Goal: Task Accomplishment & Management: Manage account settings

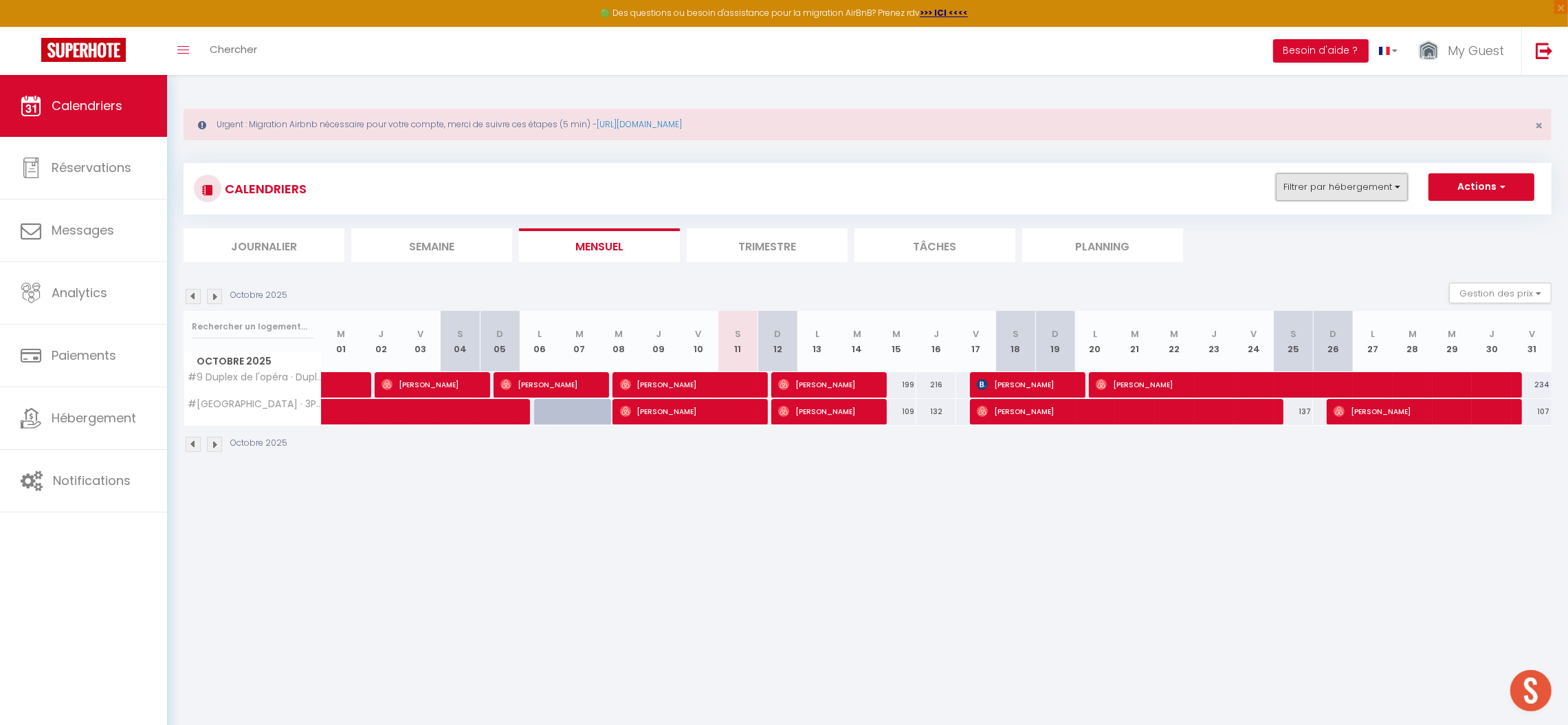
click at [1350, 185] on button "Filtrer par hébergement" at bounding box center [1342, 187] width 132 height 28
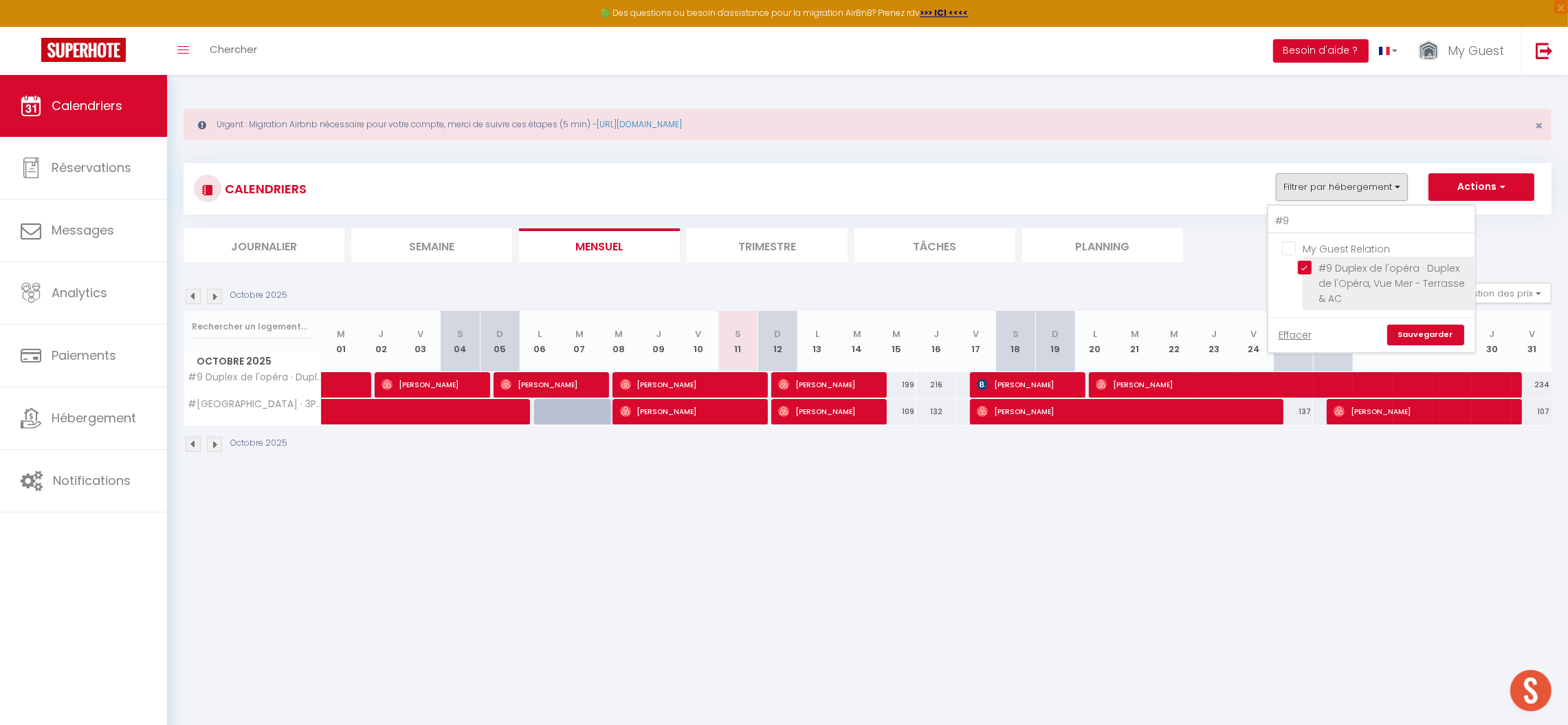
click at [1321, 266] on input "#9 Duplex de l'opéra · Duplex de l'Opéra, Vue Mer - Terrasse & AC" at bounding box center [1383, 267] width 172 height 14
checkbox input "false"
click at [1311, 220] on input "#9" at bounding box center [1372, 221] width 206 height 25
type input "#"
checkbox input "false"
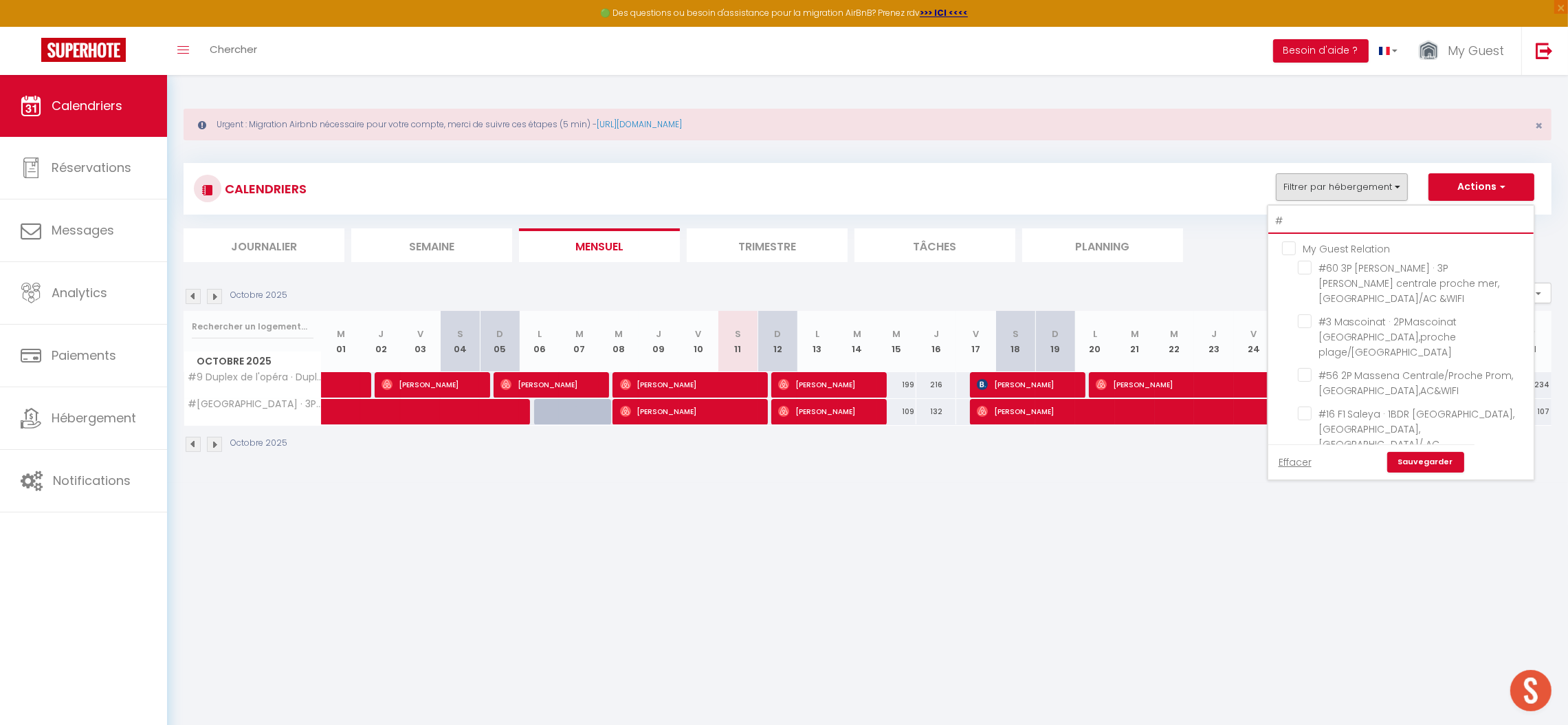
type input "#2"
checkbox input "false"
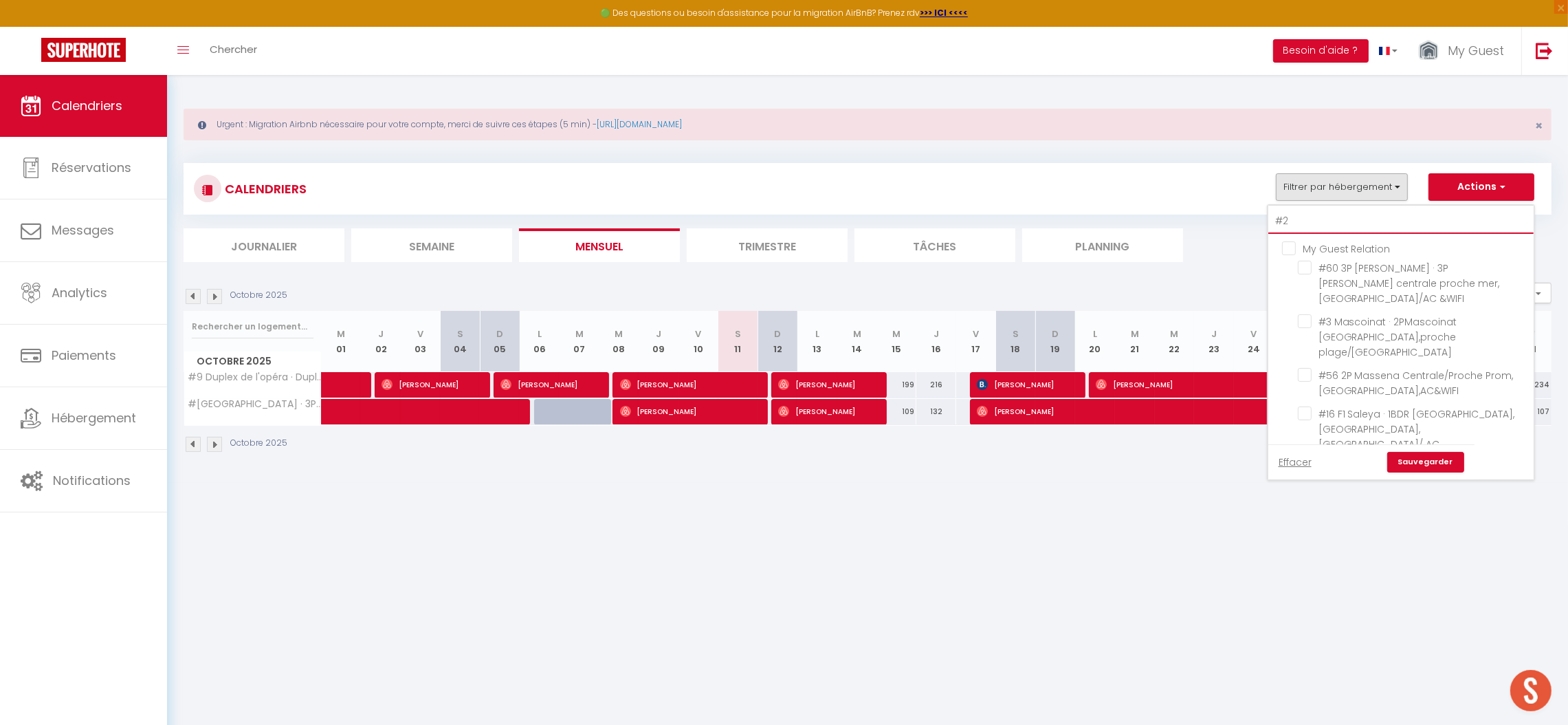
checkbox input "false"
checkbox input "true"
checkbox input "false"
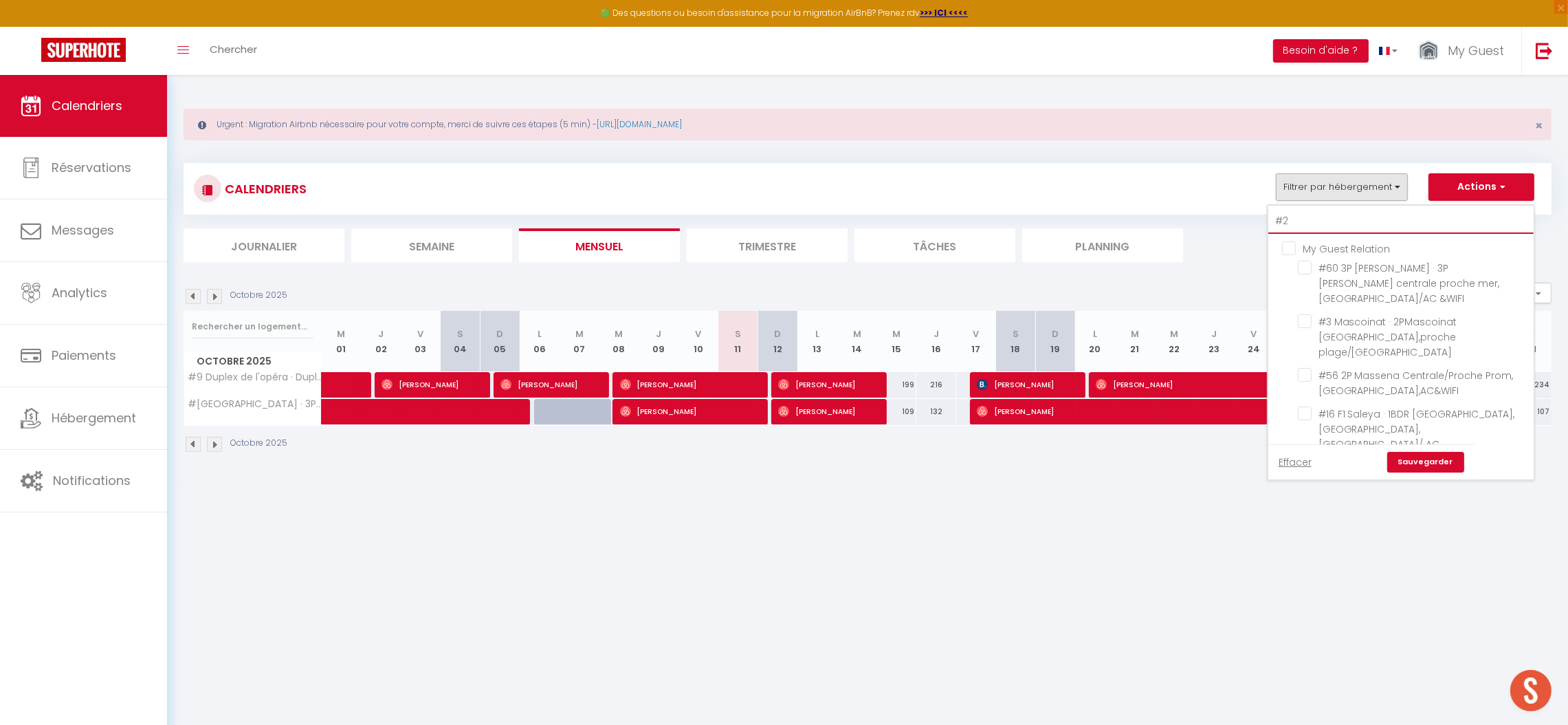
checkbox input "false"
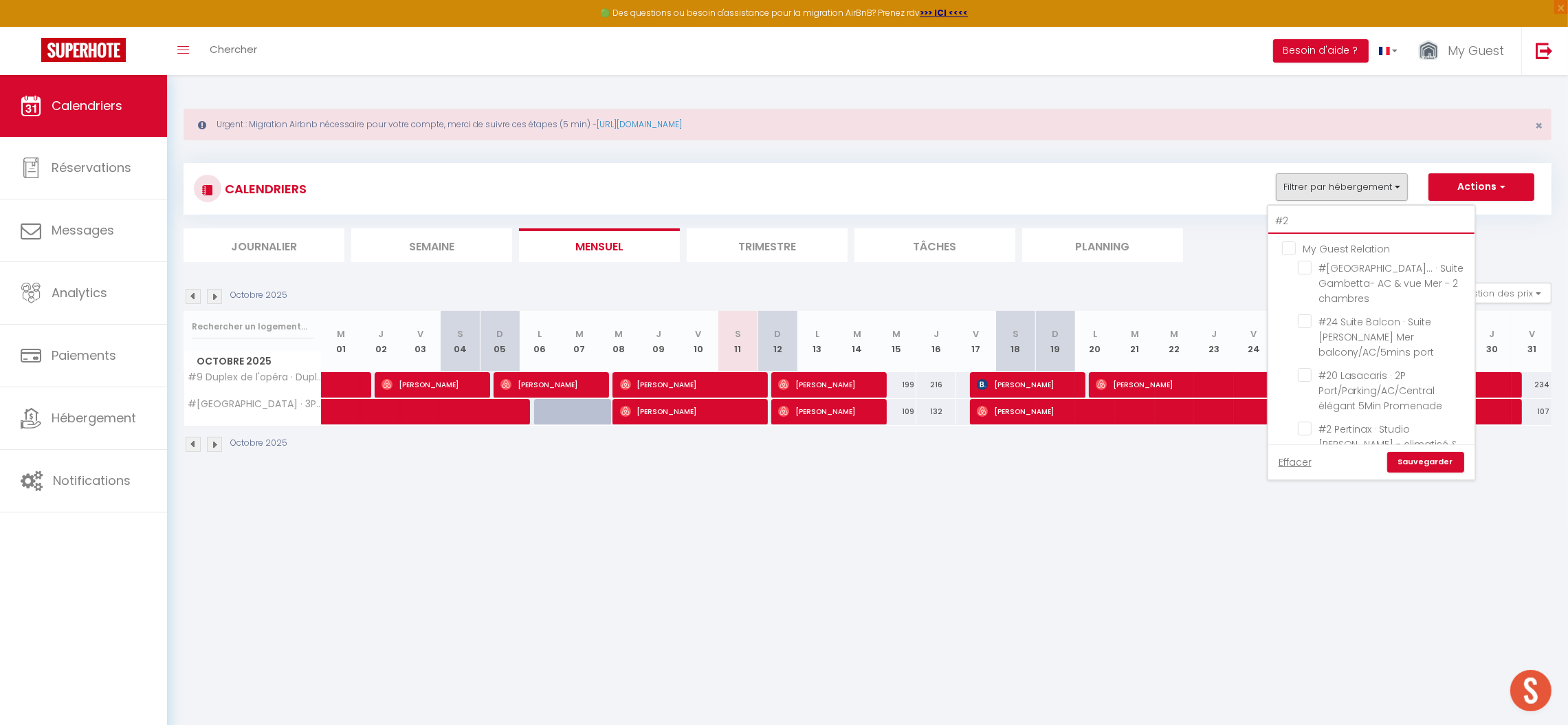
type input "#27"
checkbox input "false"
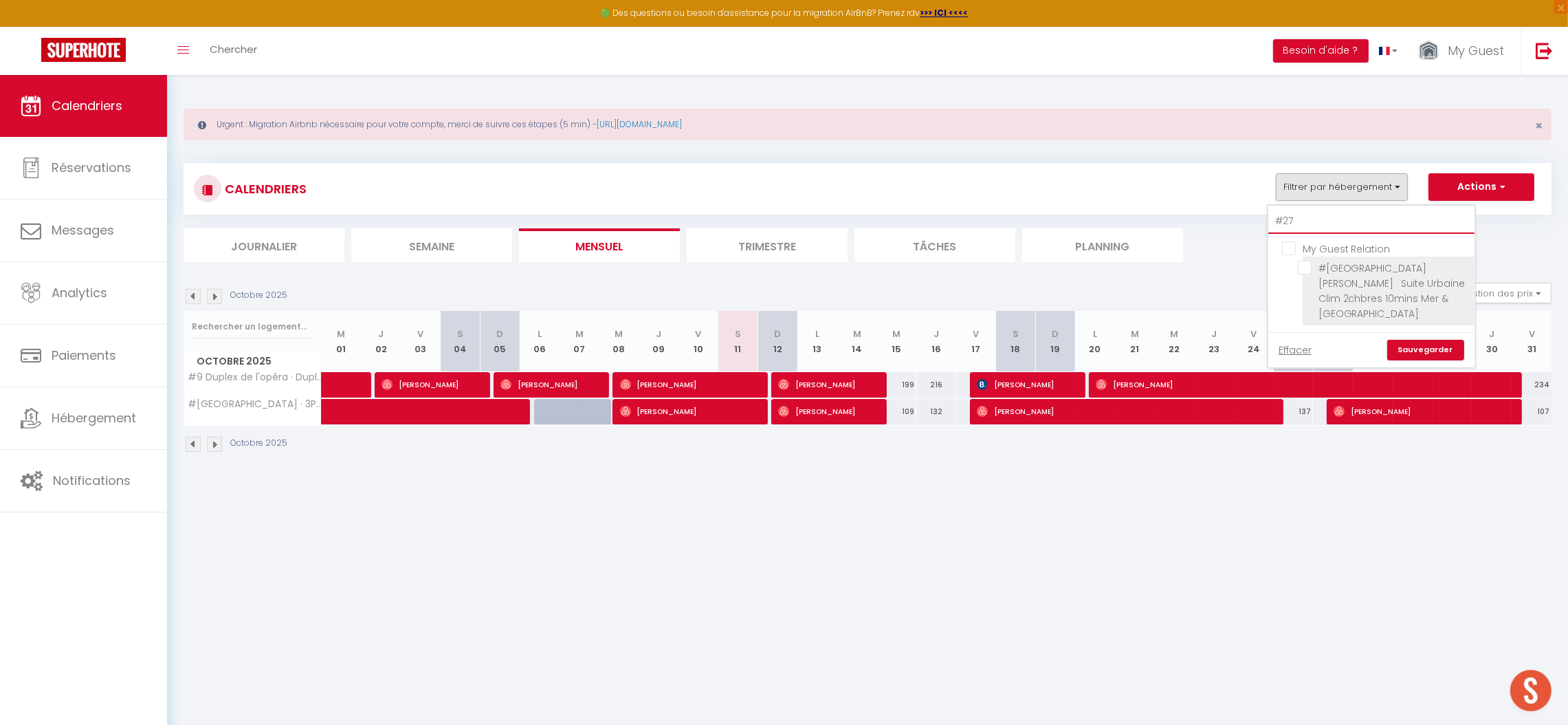
type input "#27"
click at [1328, 268] on input "#[GEOGRAPHIC_DATA][PERSON_NAME] · Suite Urbaine Clim 2chbres 10mins Mer & [GEOG…" at bounding box center [1383, 267] width 172 height 14
checkbox input "true"
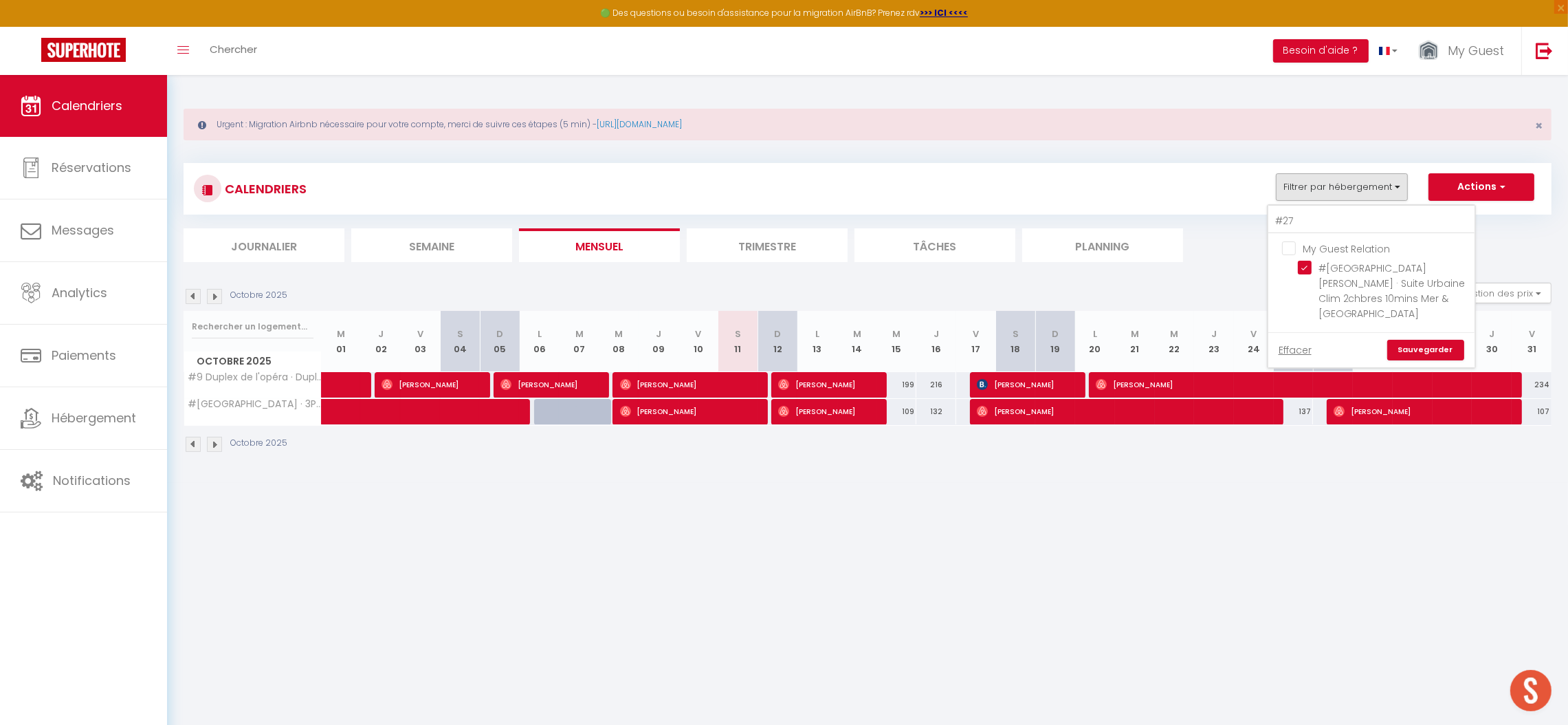
click at [1416, 340] on link "Sauvegarder" at bounding box center [1426, 350] width 77 height 21
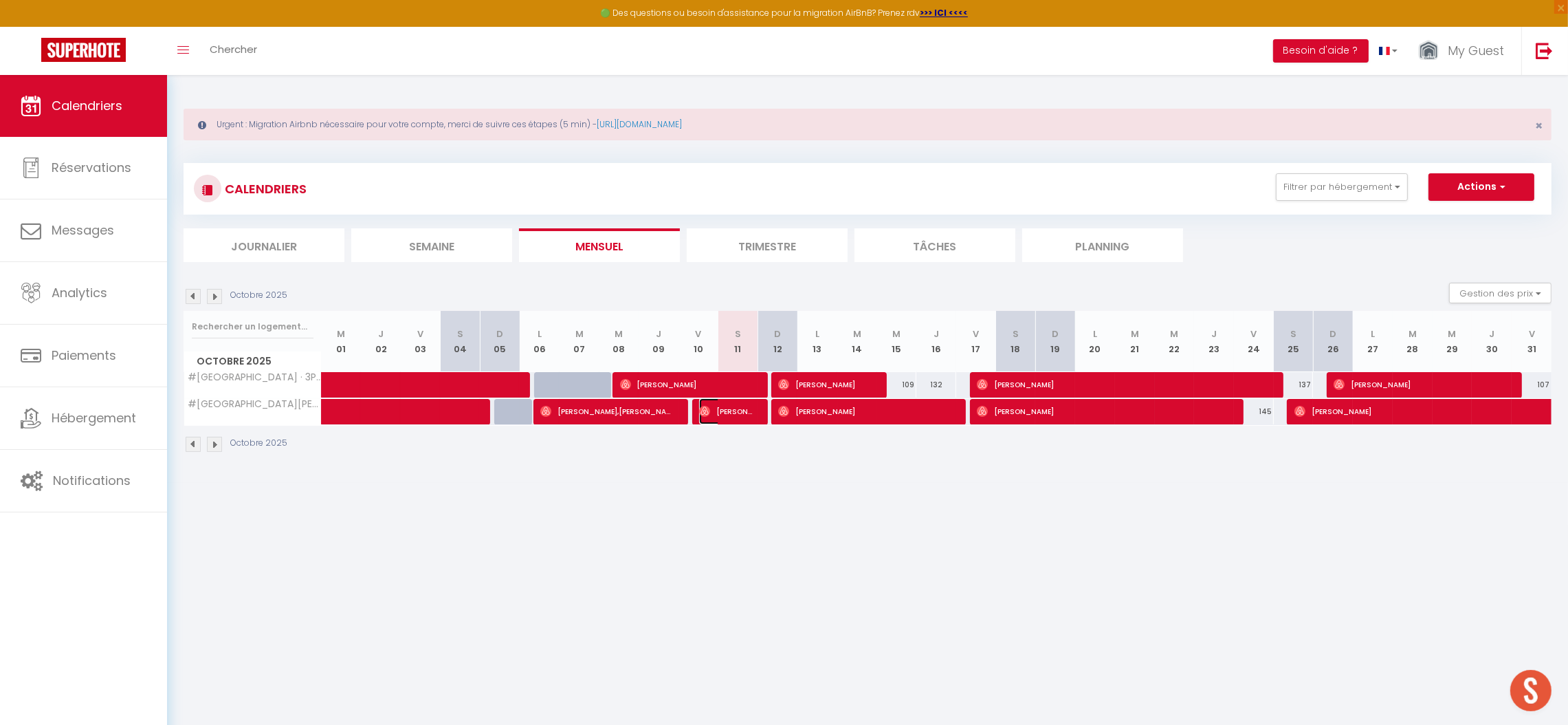
click at [732, 416] on span "[PERSON_NAME]" at bounding box center [725, 411] width 53 height 26
select select "OK"
select select "0"
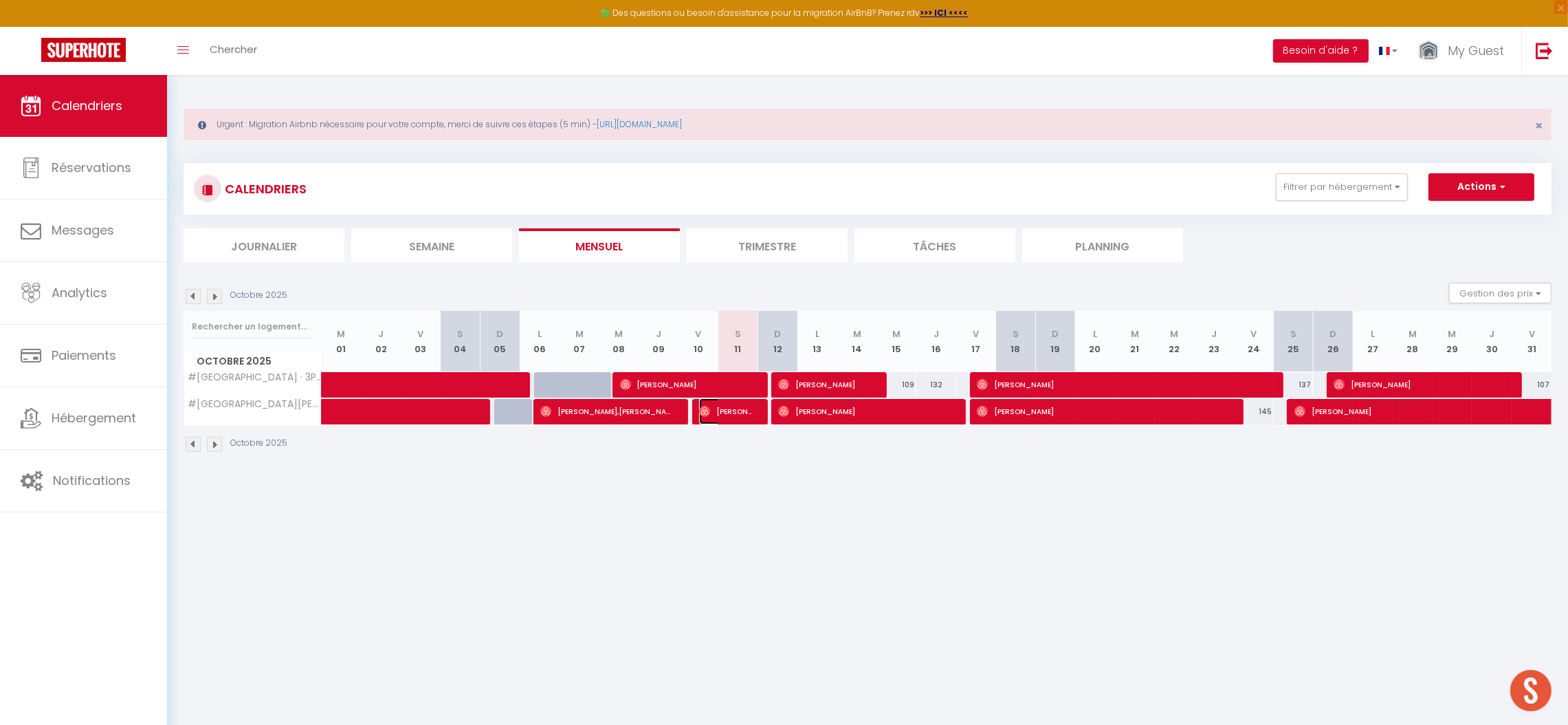
select select "1"
select select
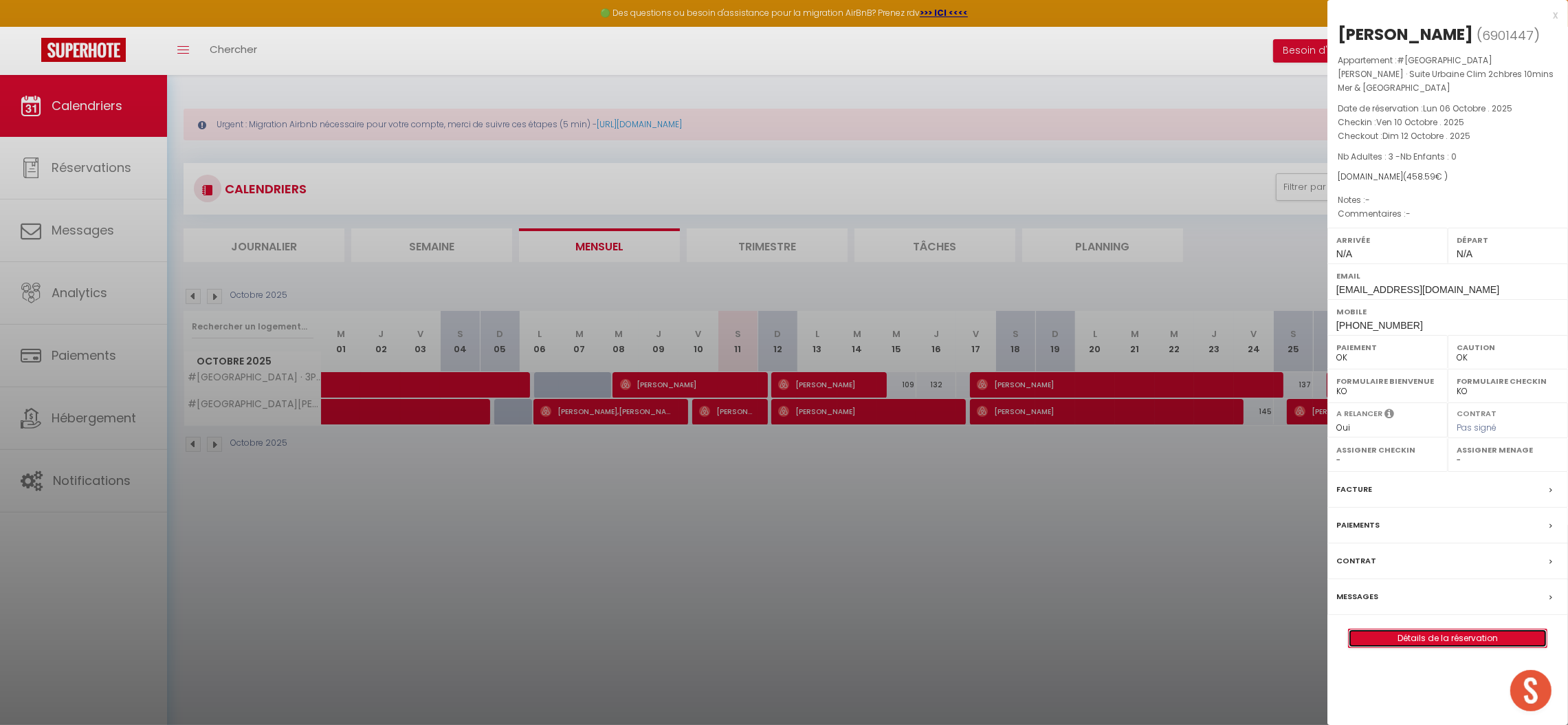
click at [1446, 629] on link "Détails de la réservation" at bounding box center [1448, 638] width 198 height 18
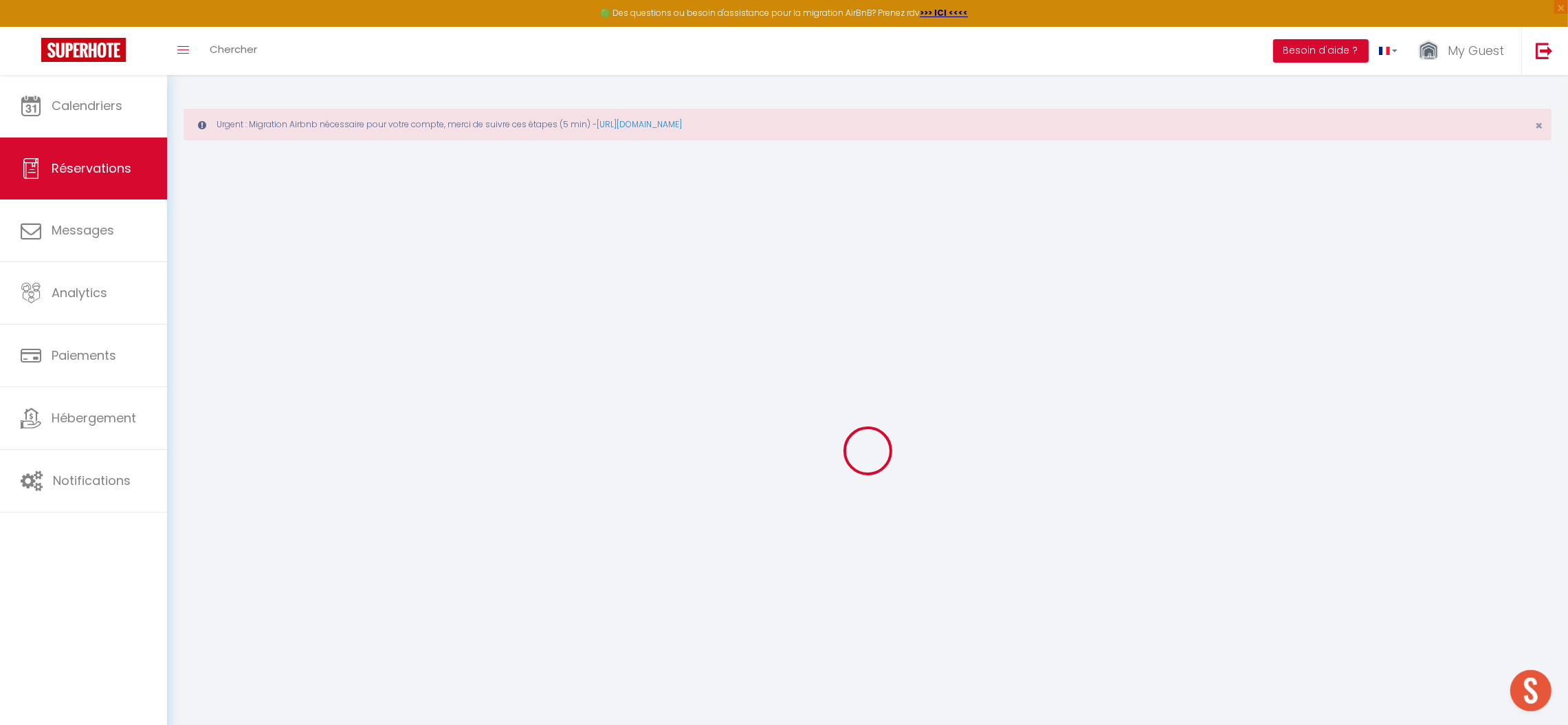
select select
checkbox input "false"
select select
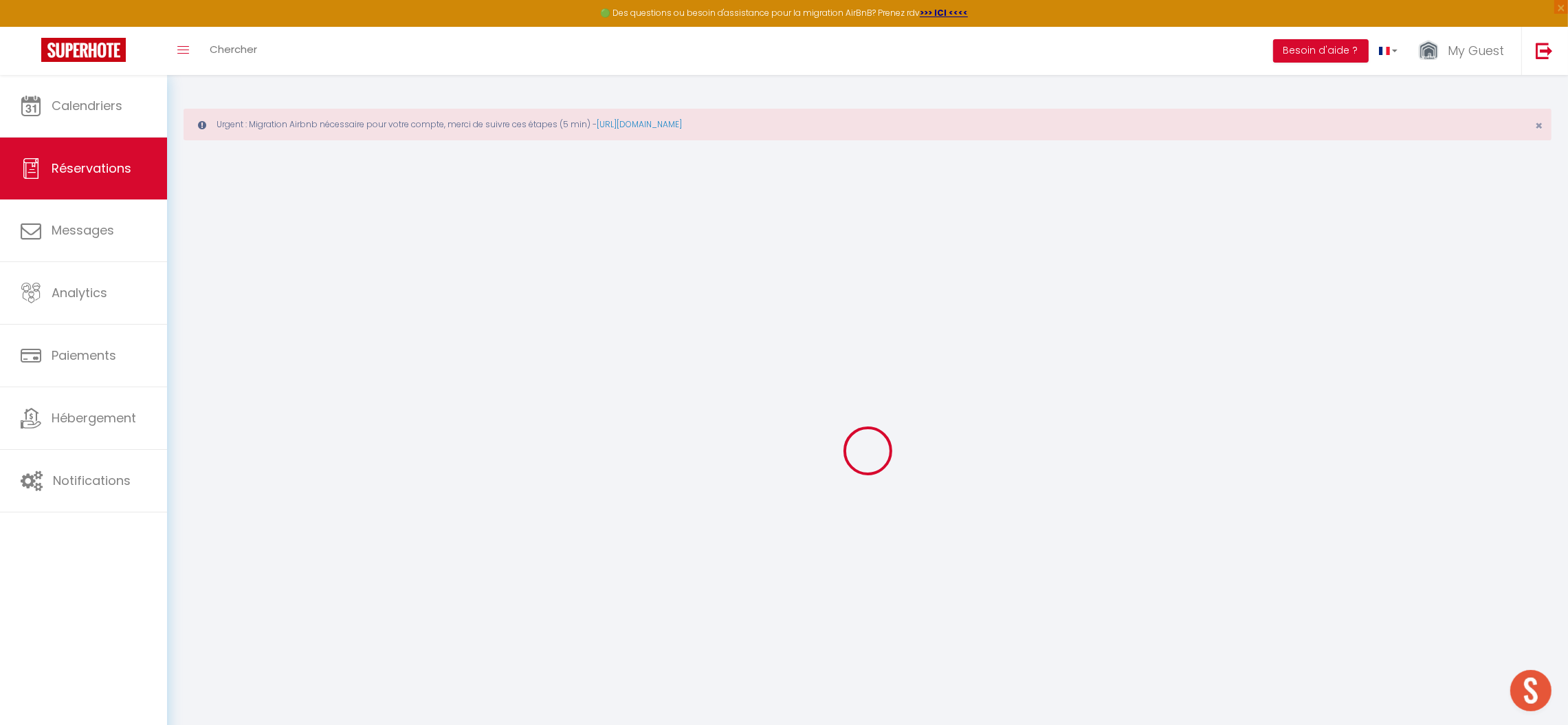
select select
checkbox input "false"
select select
type input "110"
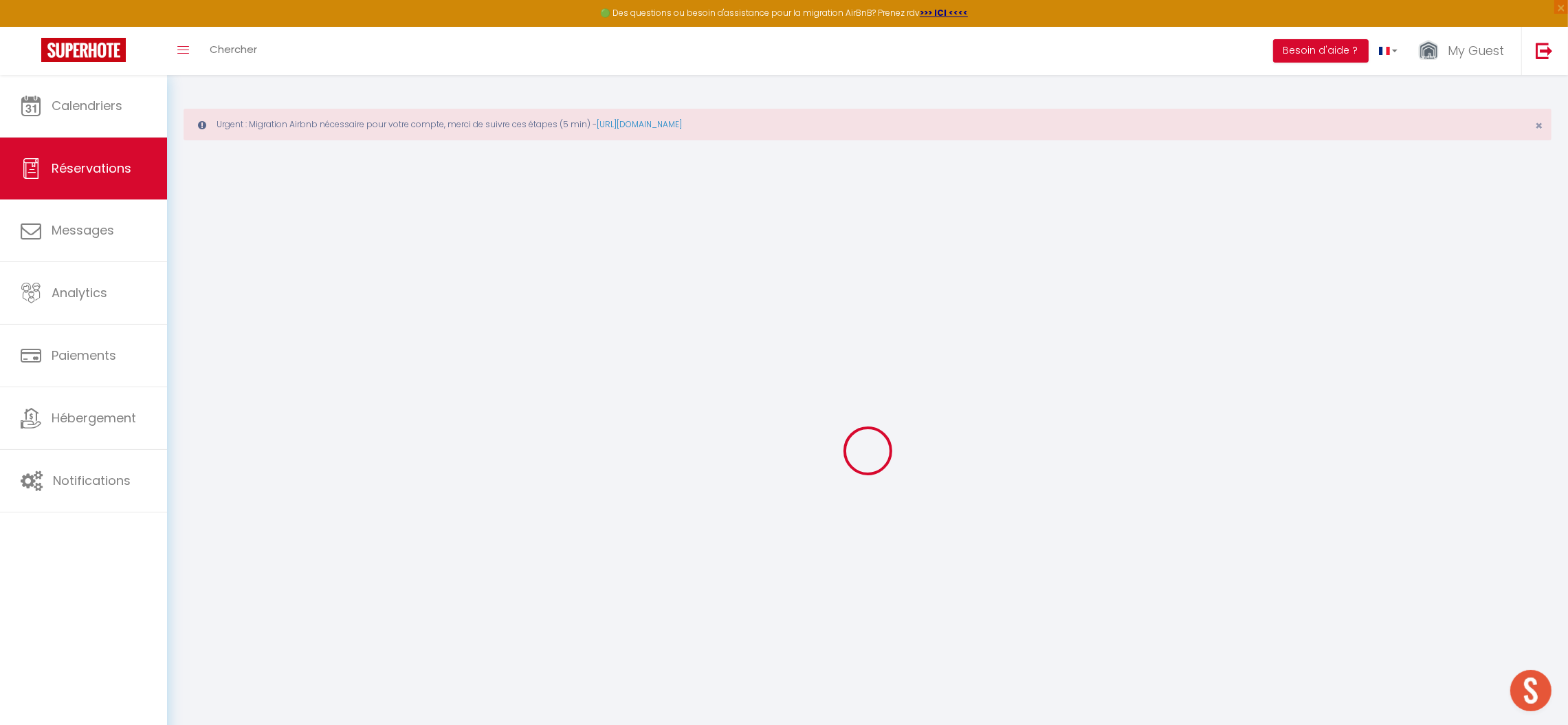
type input "21.89"
select select
checkbox input "false"
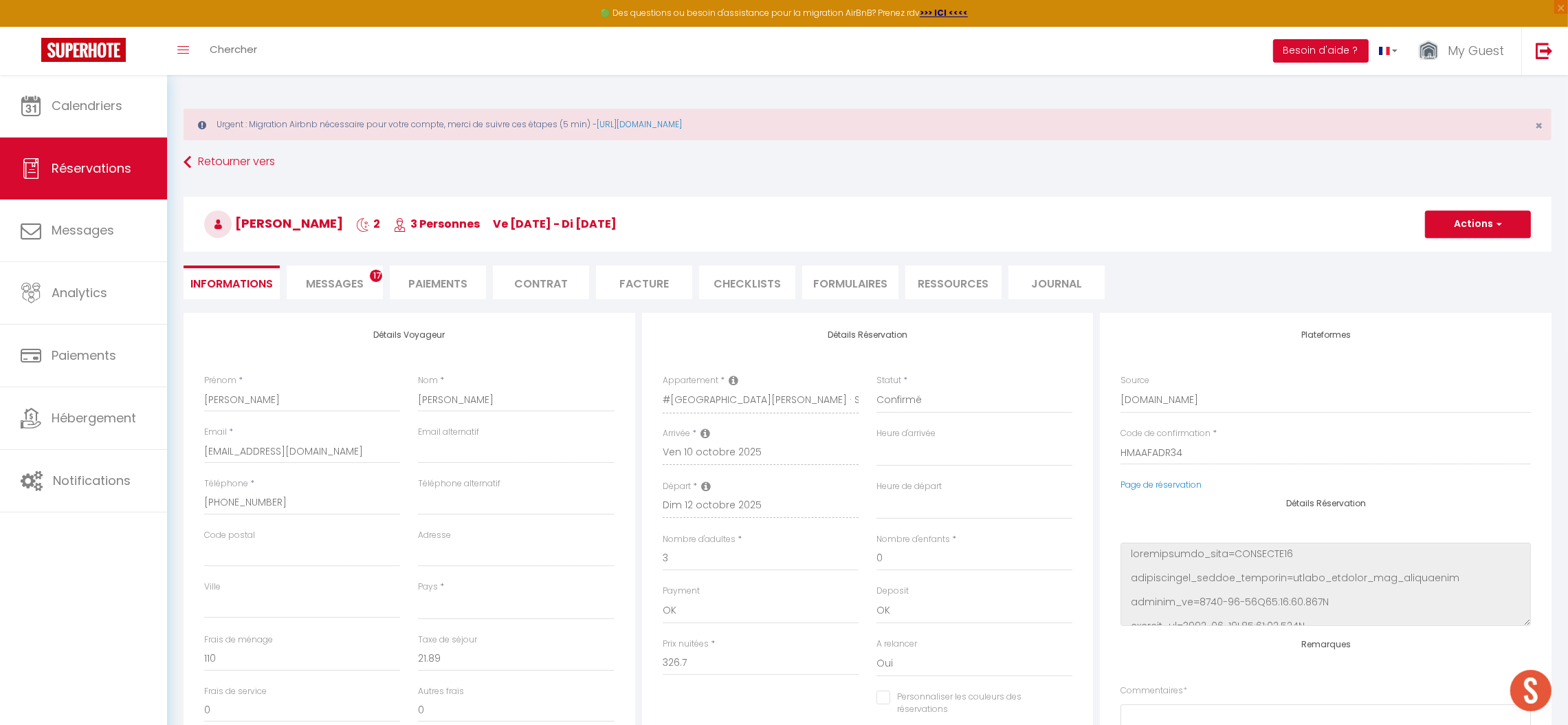
select select
checkbox input "false"
click at [348, 274] on li "Messages 17" at bounding box center [334, 283] width 96 height 34
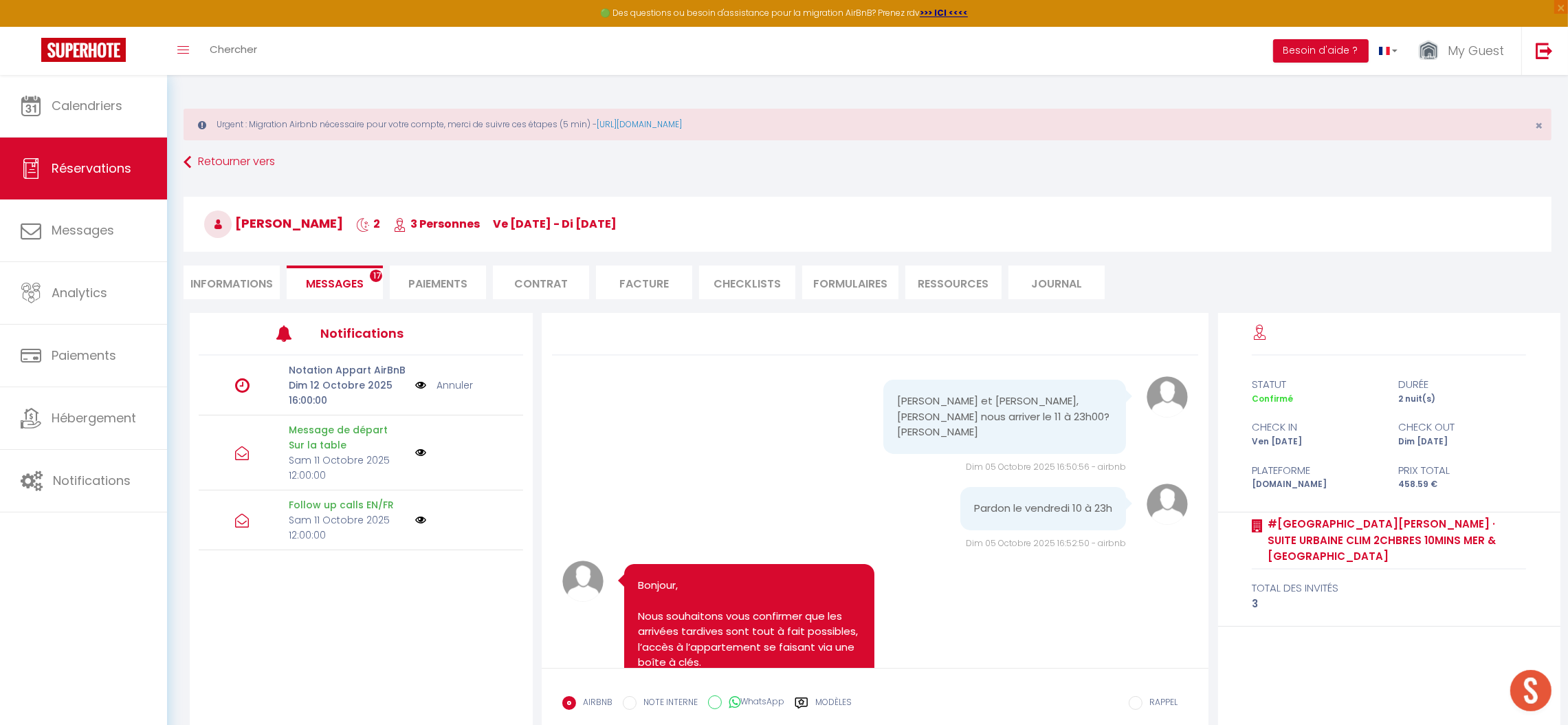
click at [461, 384] on link "Annuler" at bounding box center [454, 385] width 36 height 15
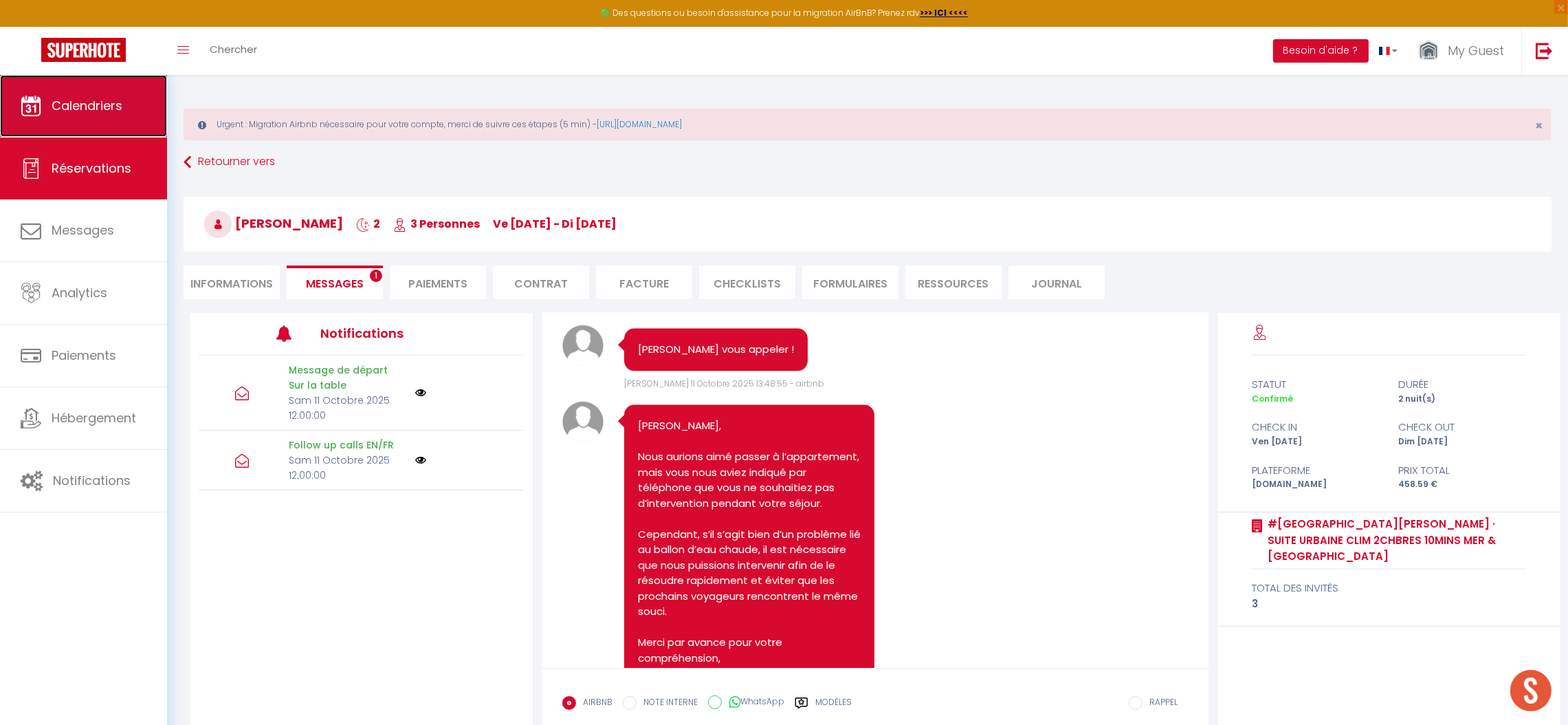
click at [82, 123] on link "Calendriers" at bounding box center [83, 106] width 167 height 62
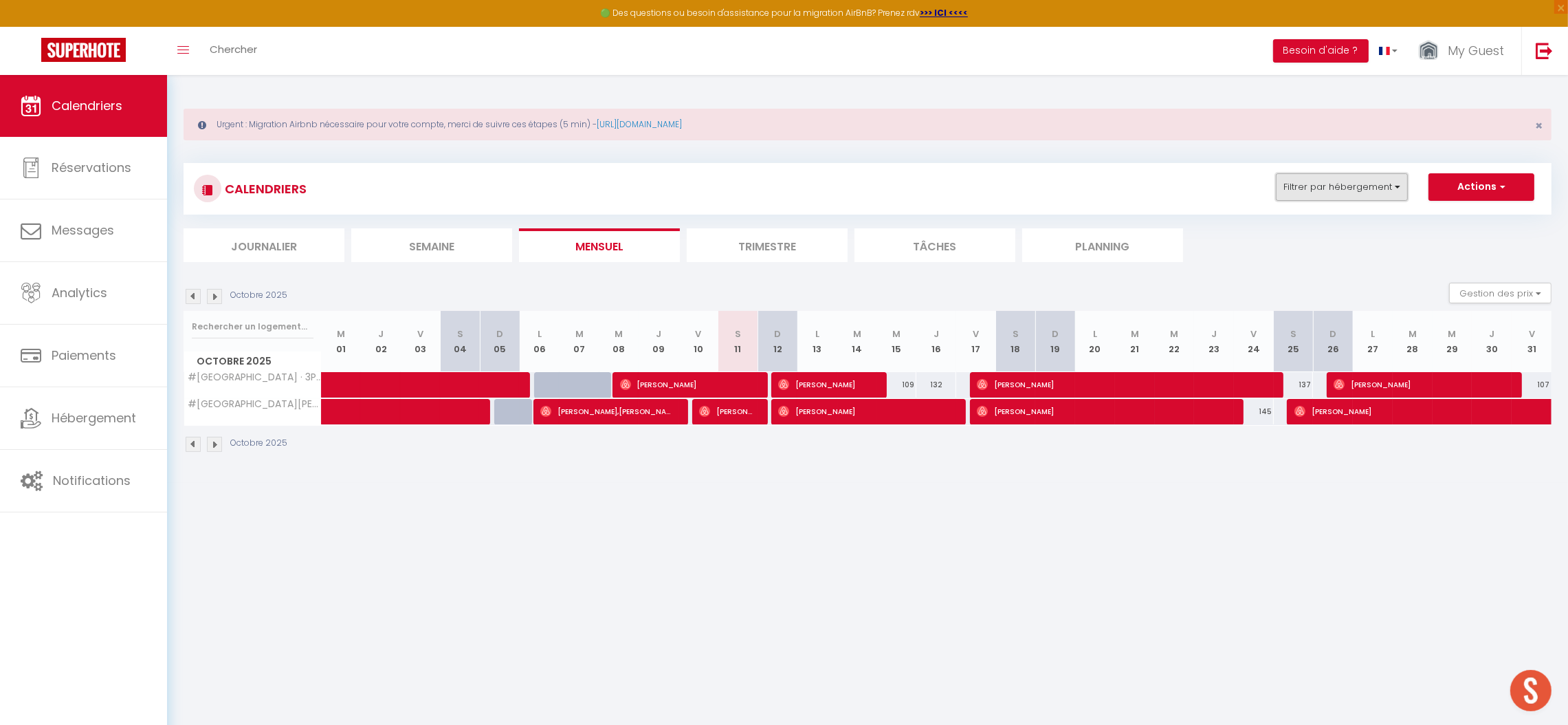
click at [1336, 177] on button "Filtrer par hébergement" at bounding box center [1342, 187] width 132 height 28
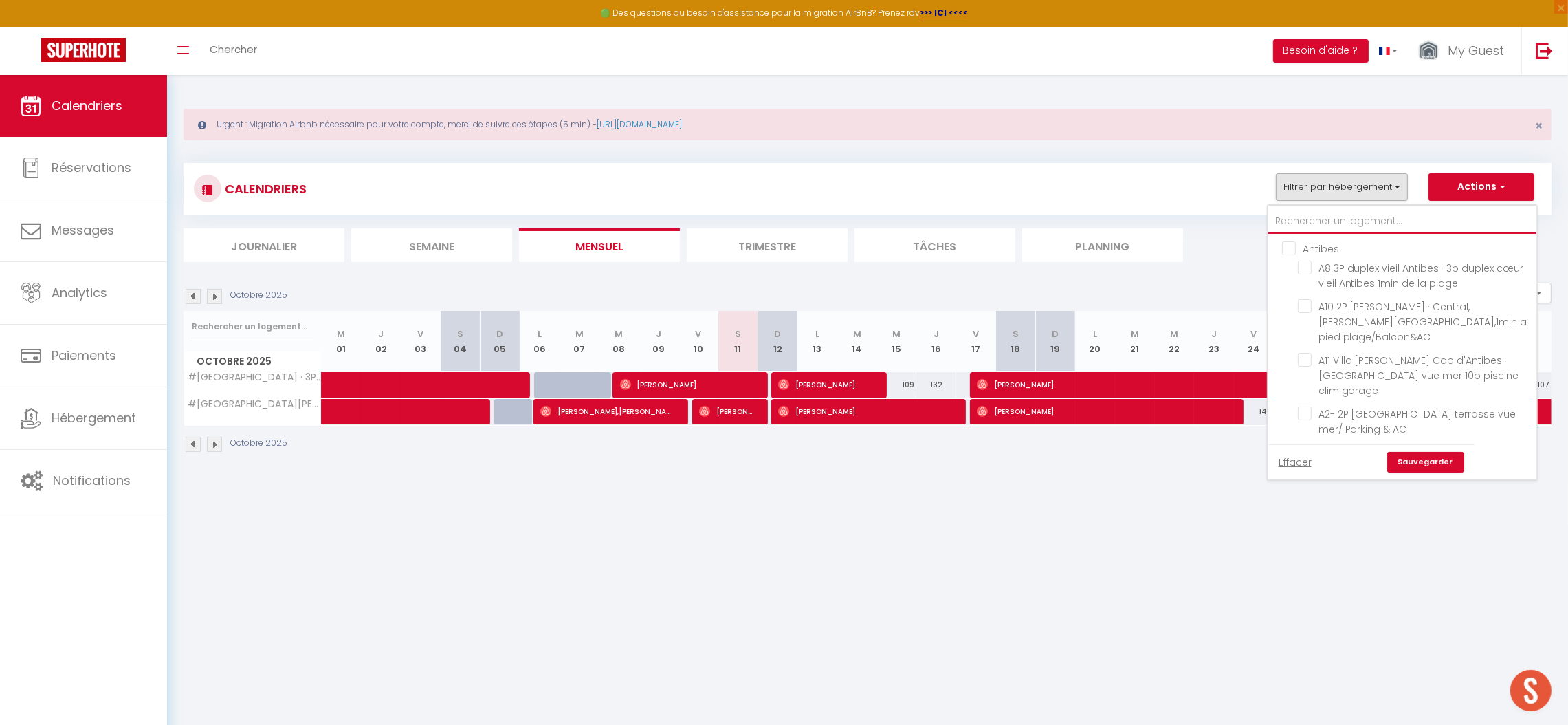
click at [1304, 217] on input "text" at bounding box center [1402, 221] width 268 height 25
type input "#"
checkbox input "false"
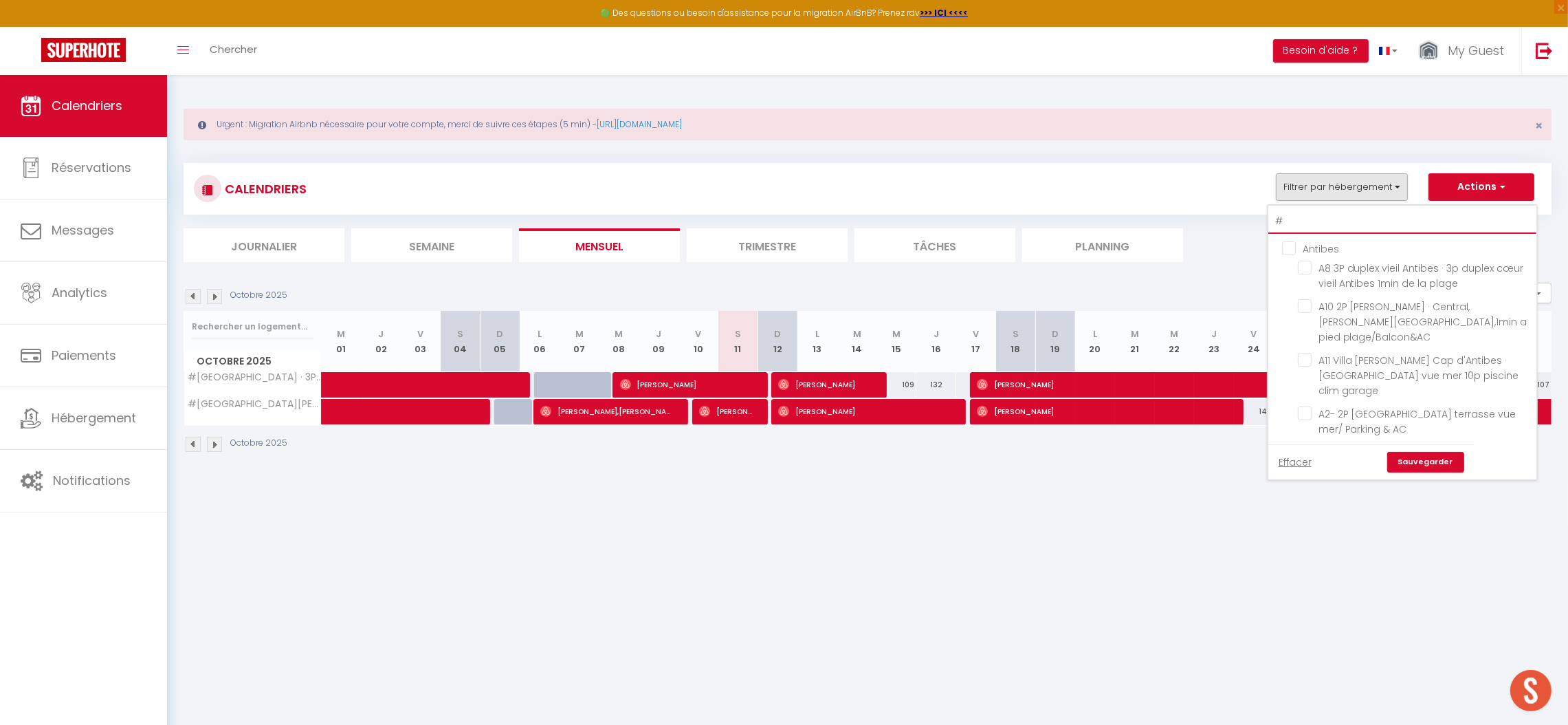
checkbox input "false"
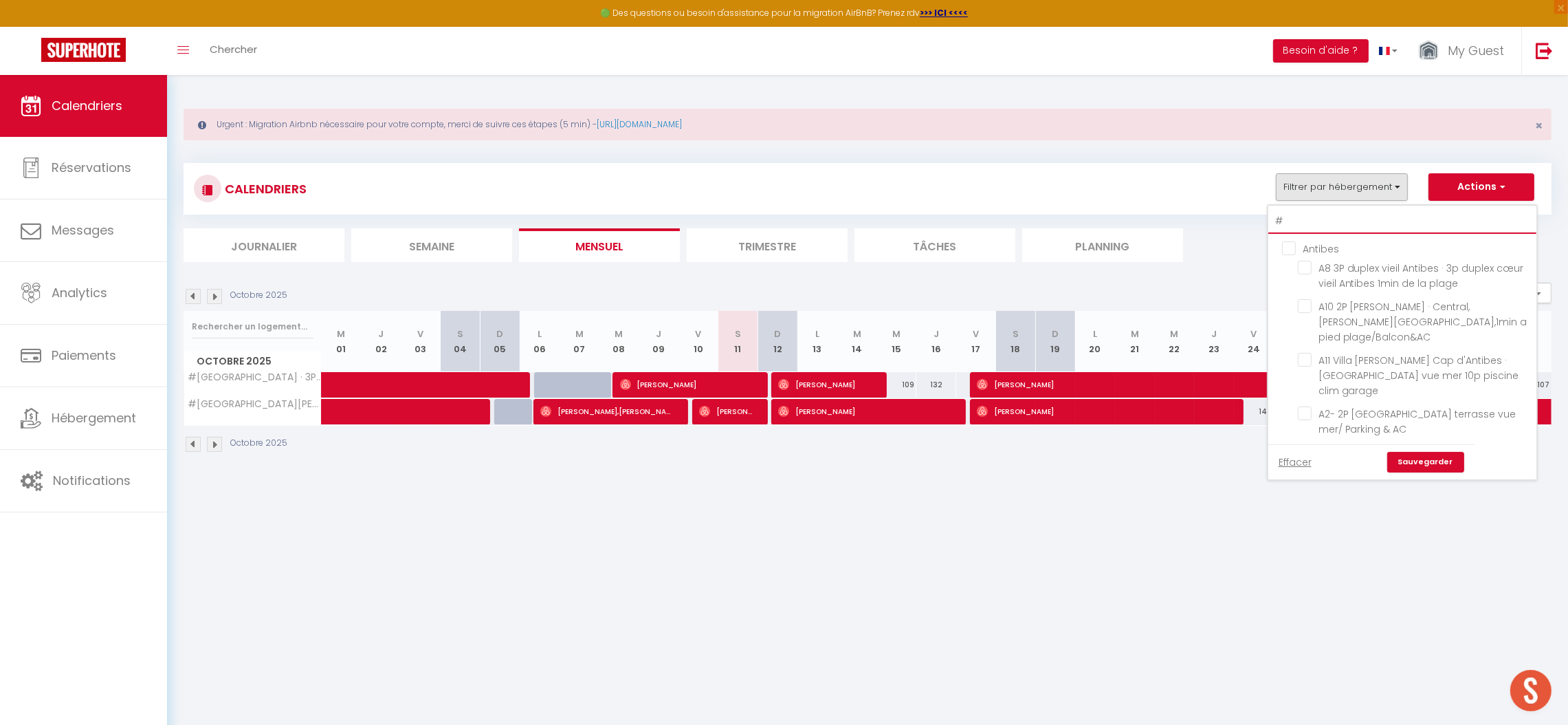
checkbox input "false"
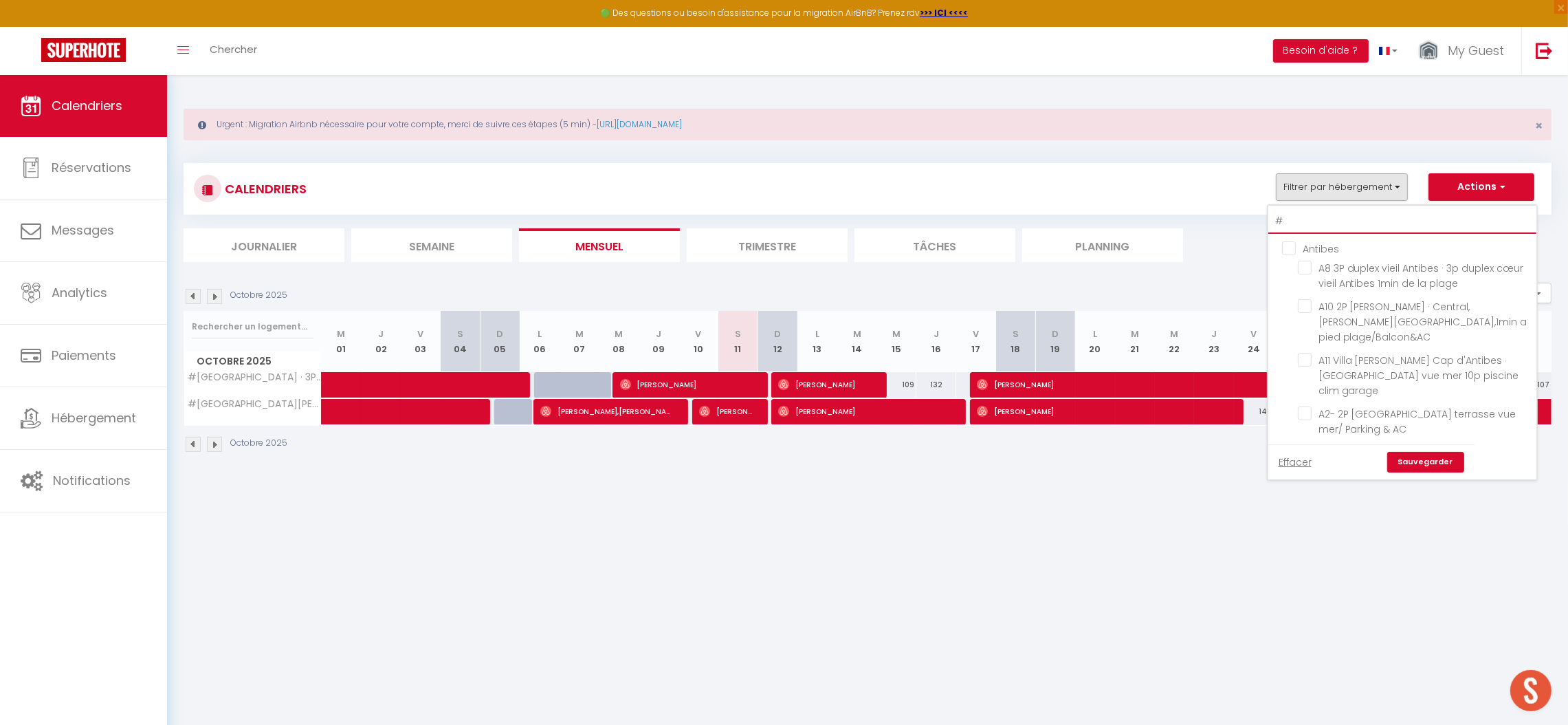
checkbox input "false"
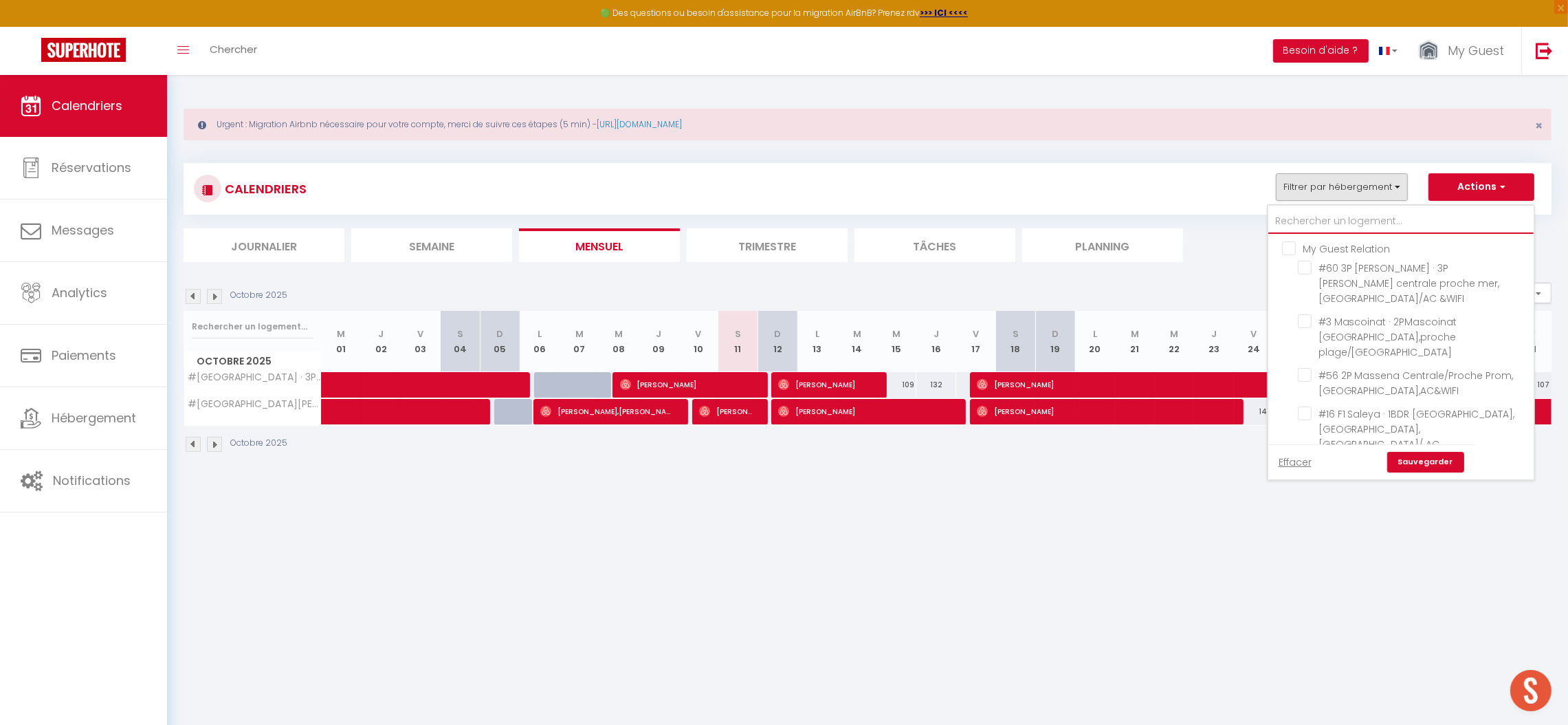
checkbox input "false"
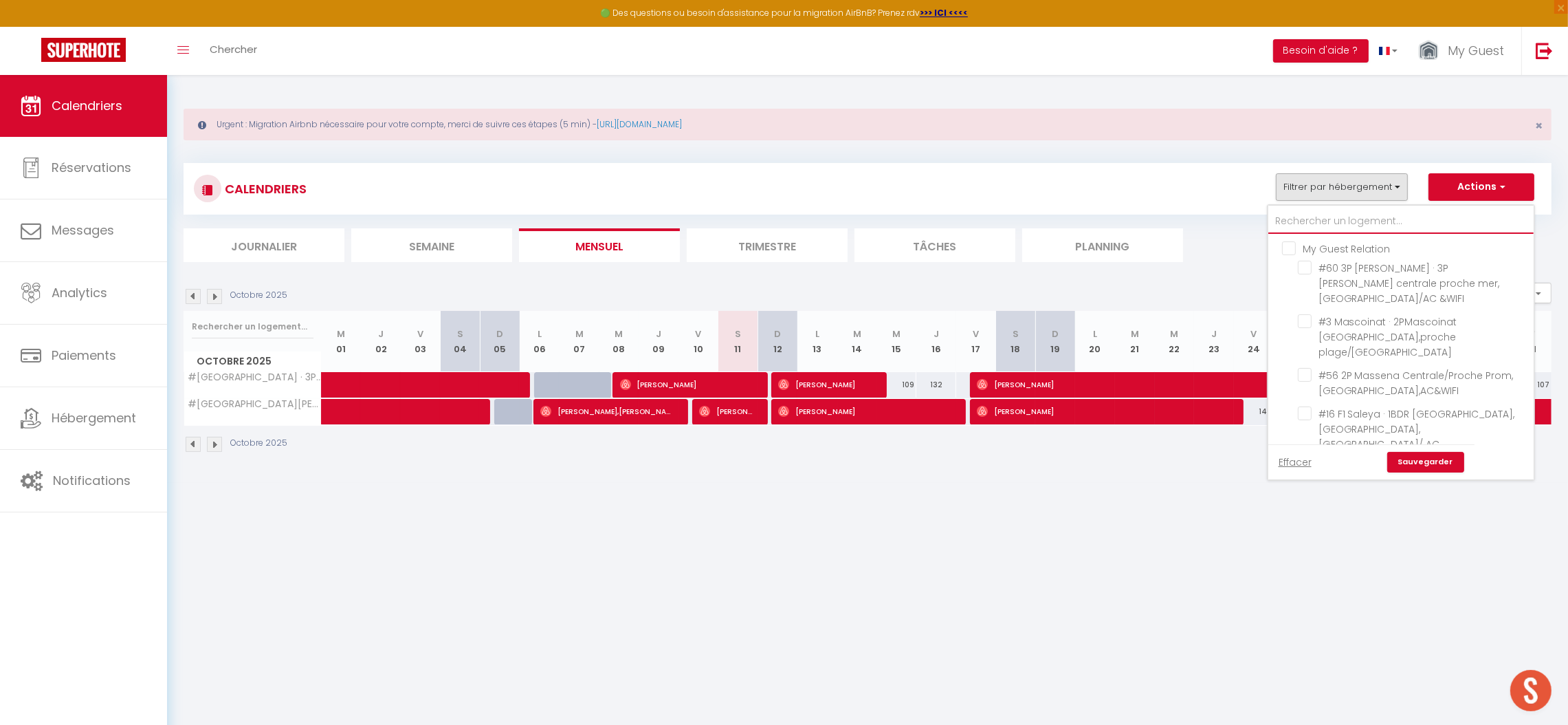
checkbox input "false"
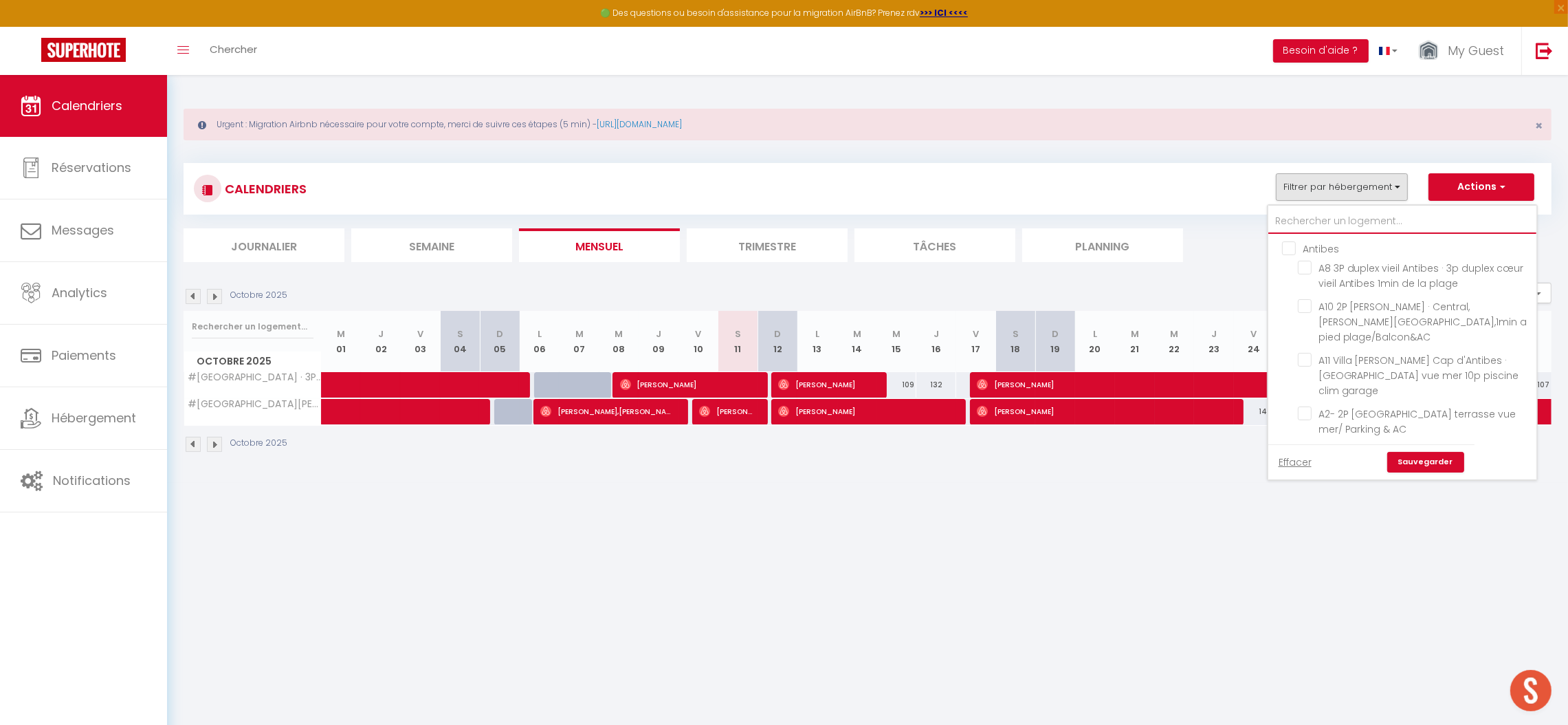
type input "L"
checkbox input "false"
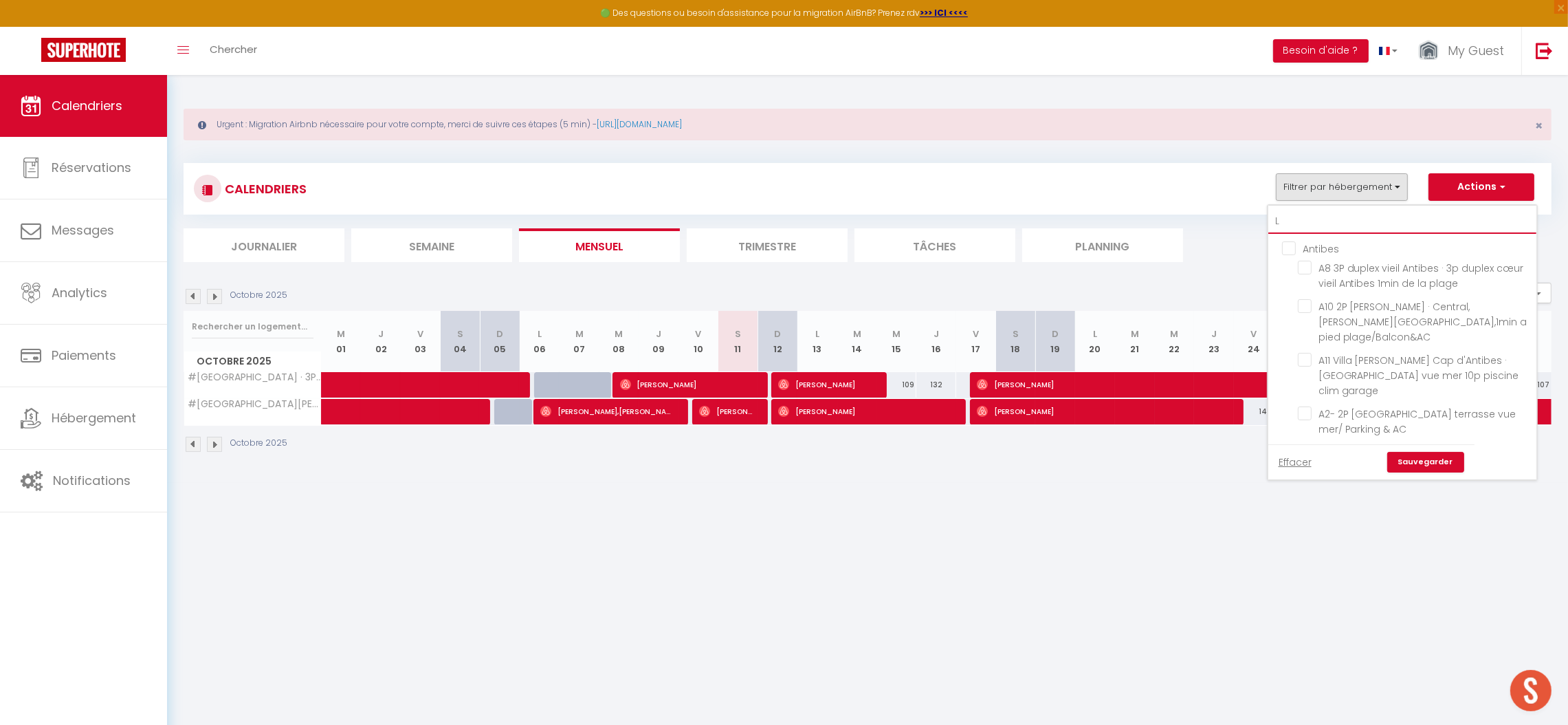
checkbox input "false"
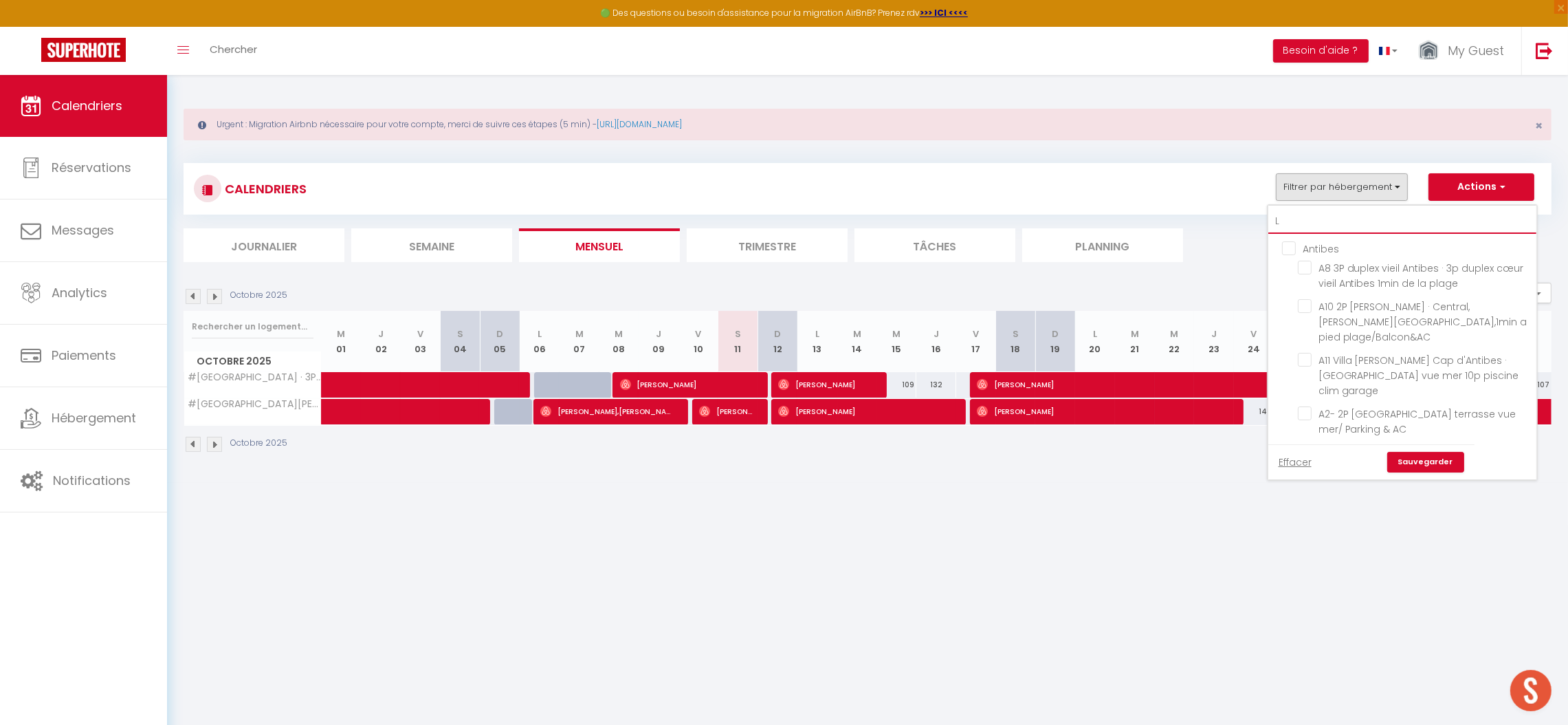
checkbox input "false"
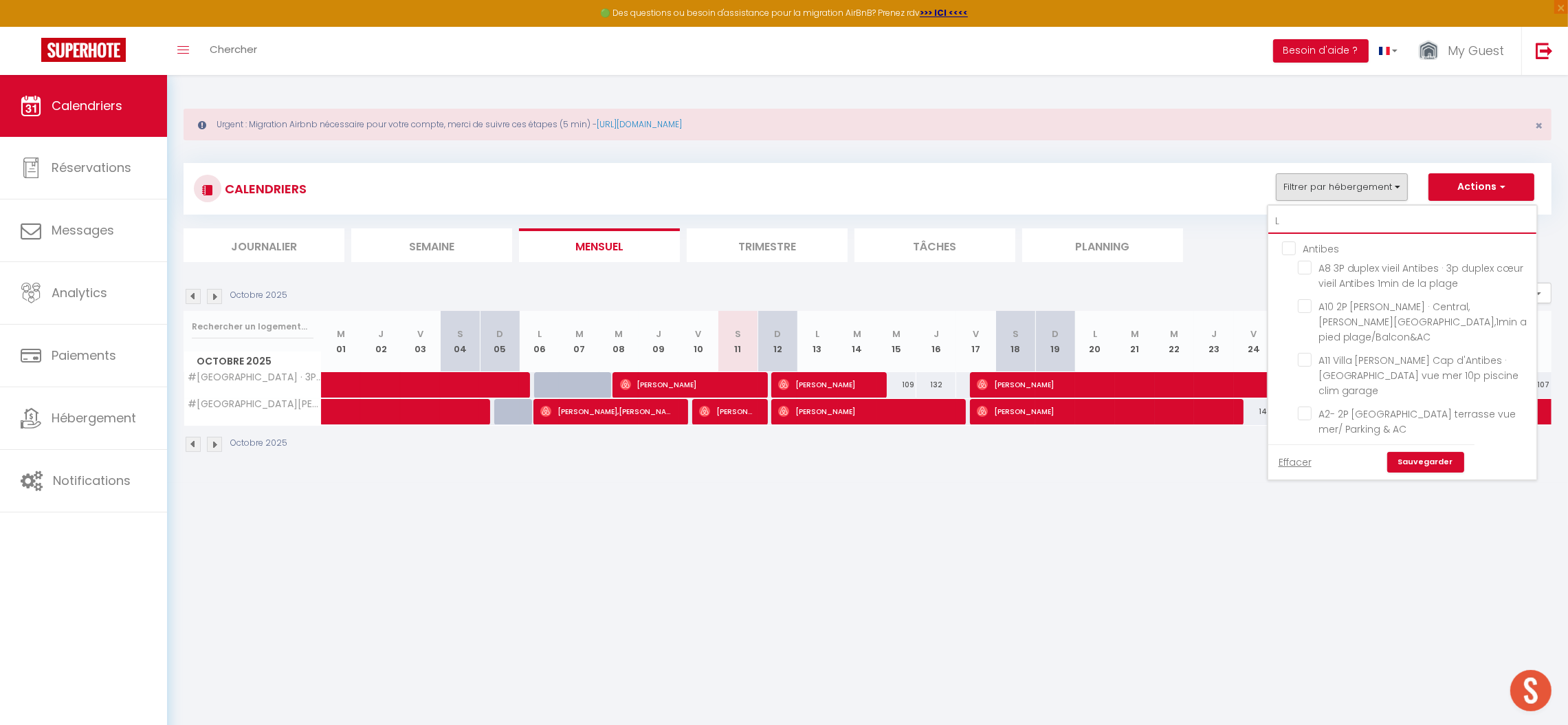
checkbox input "false"
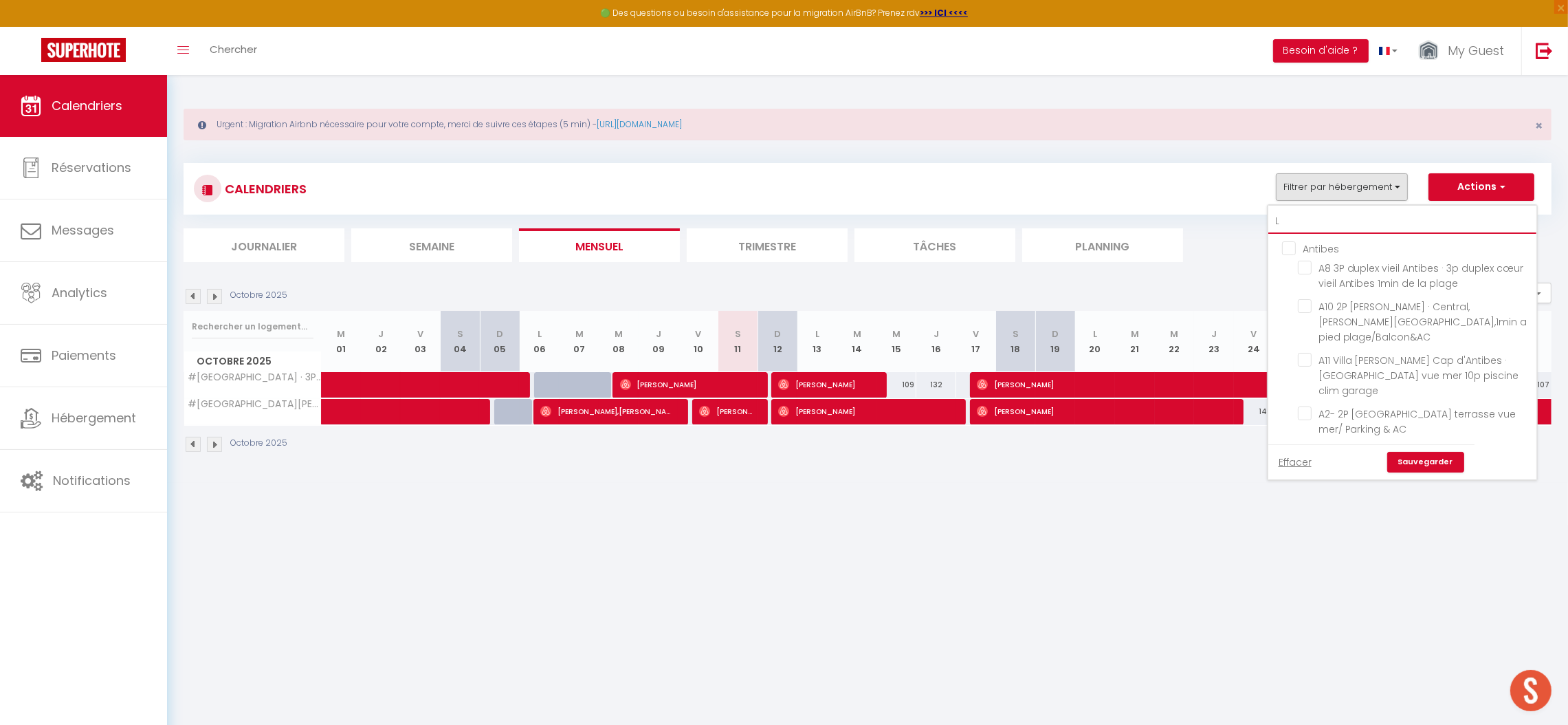
checkbox input "false"
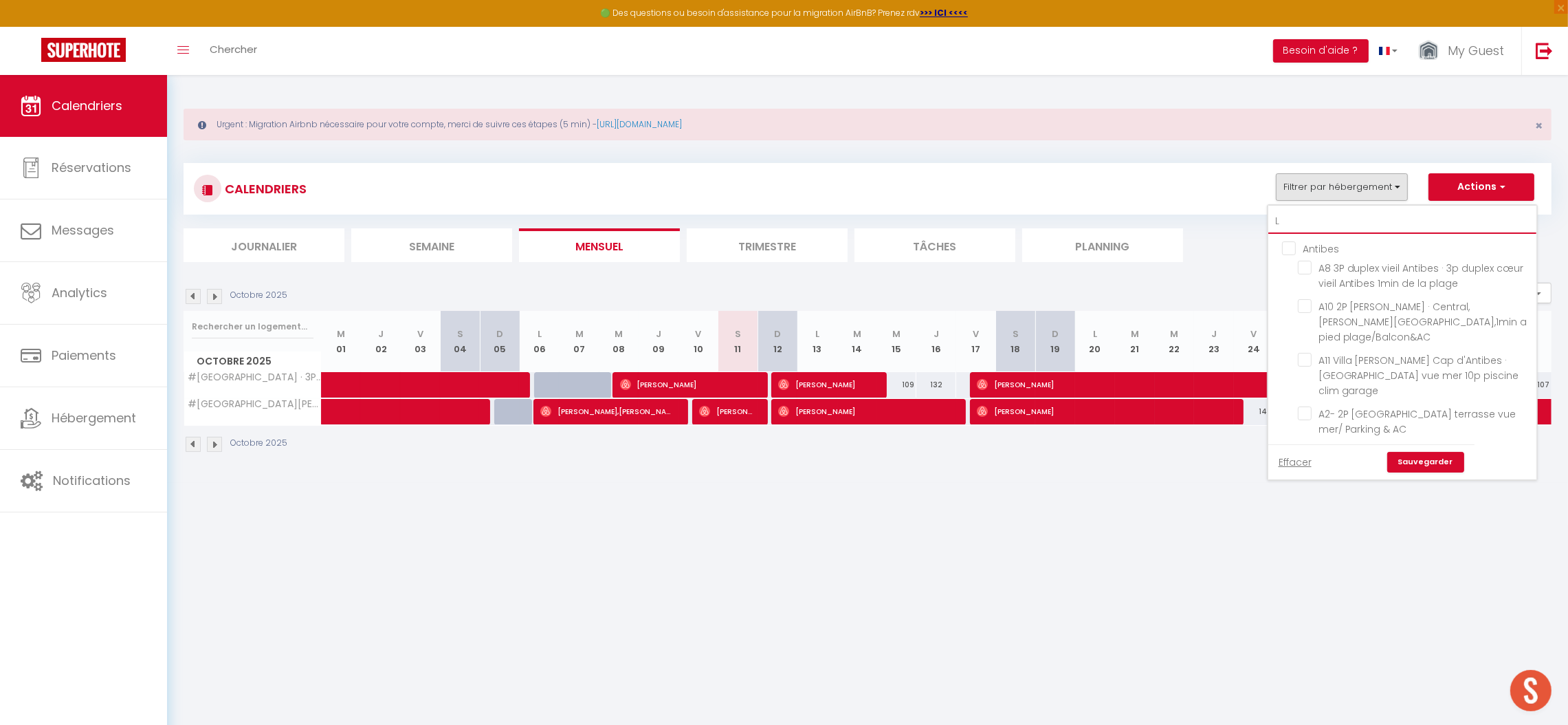
checkbox input "false"
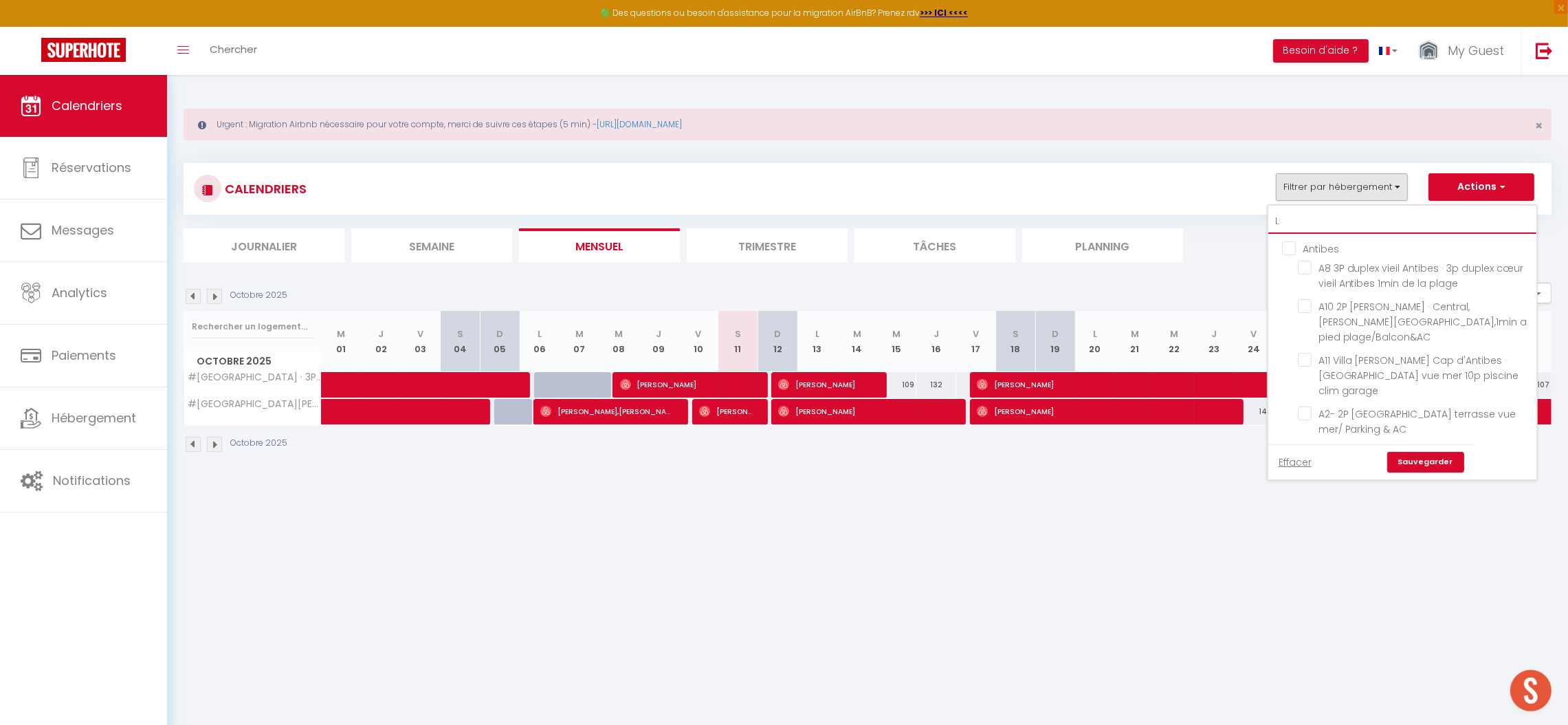
checkbox input "false"
checkbox input "true"
checkbox input "false"
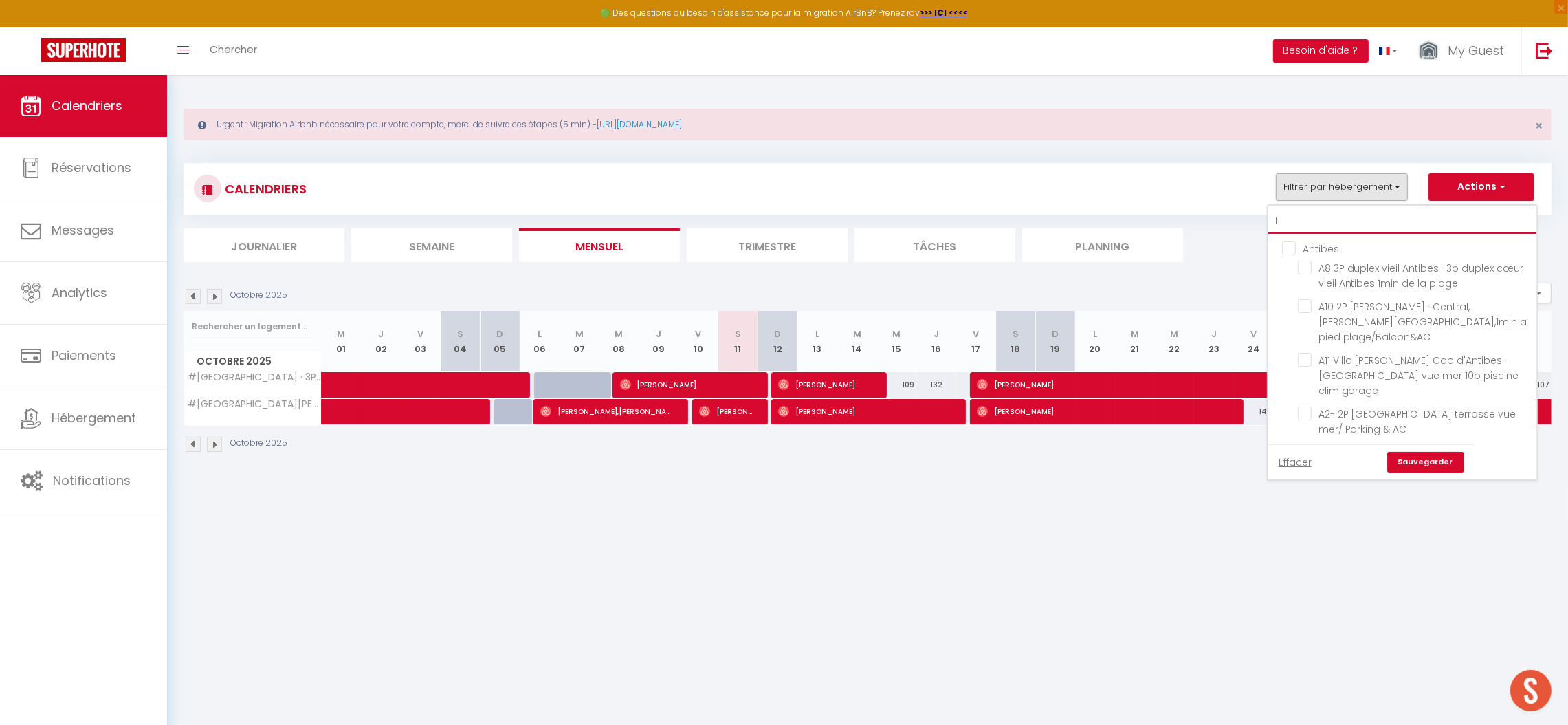
checkbox input "false"
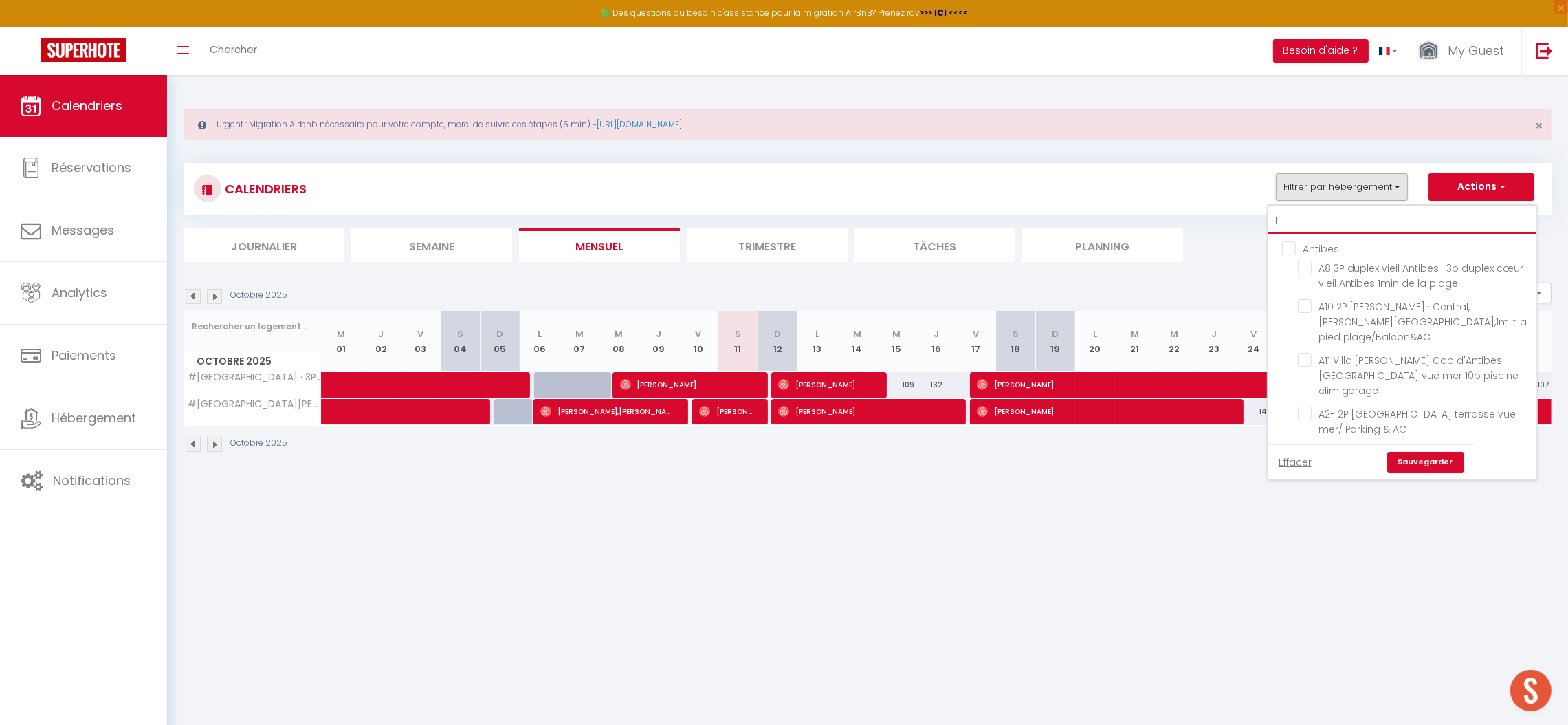
checkbox input "false"
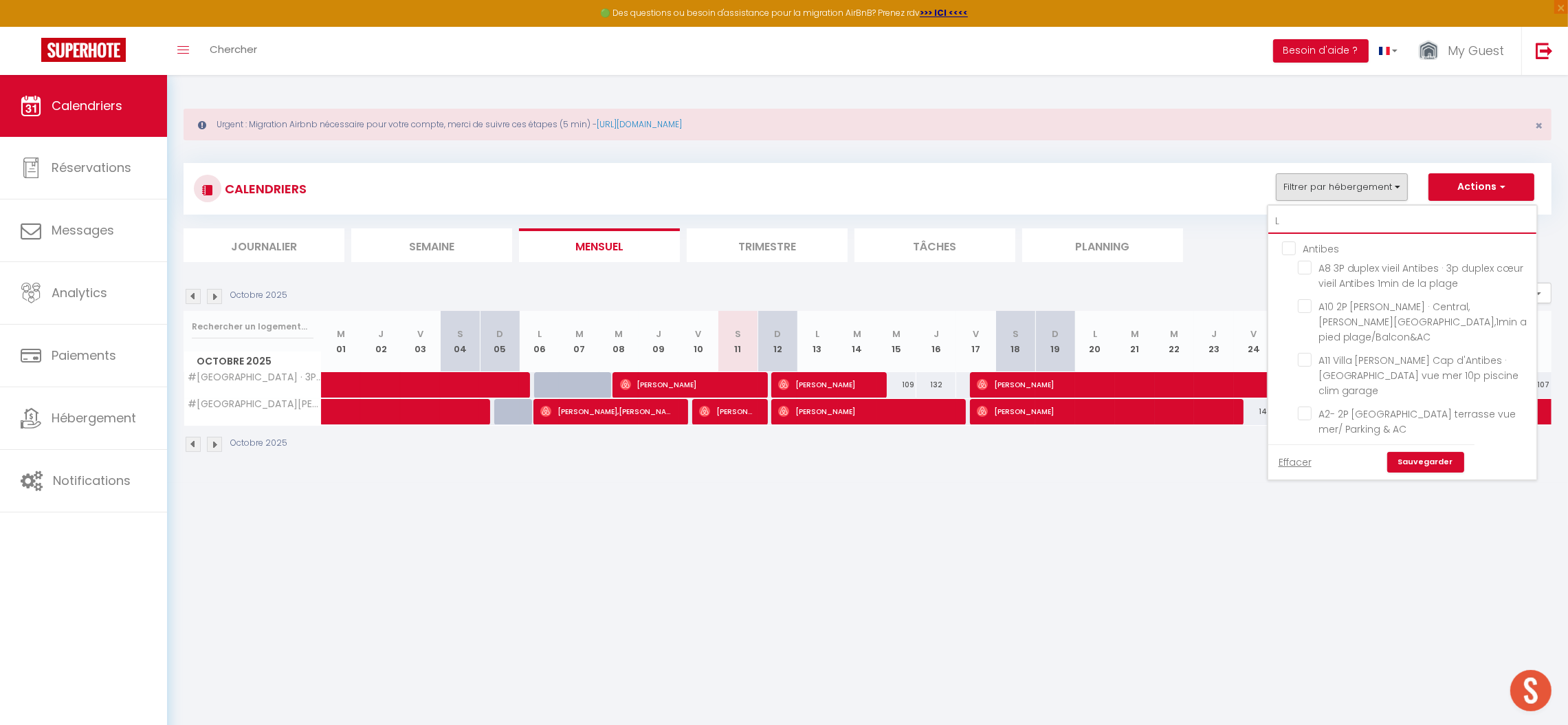
checkbox input "false"
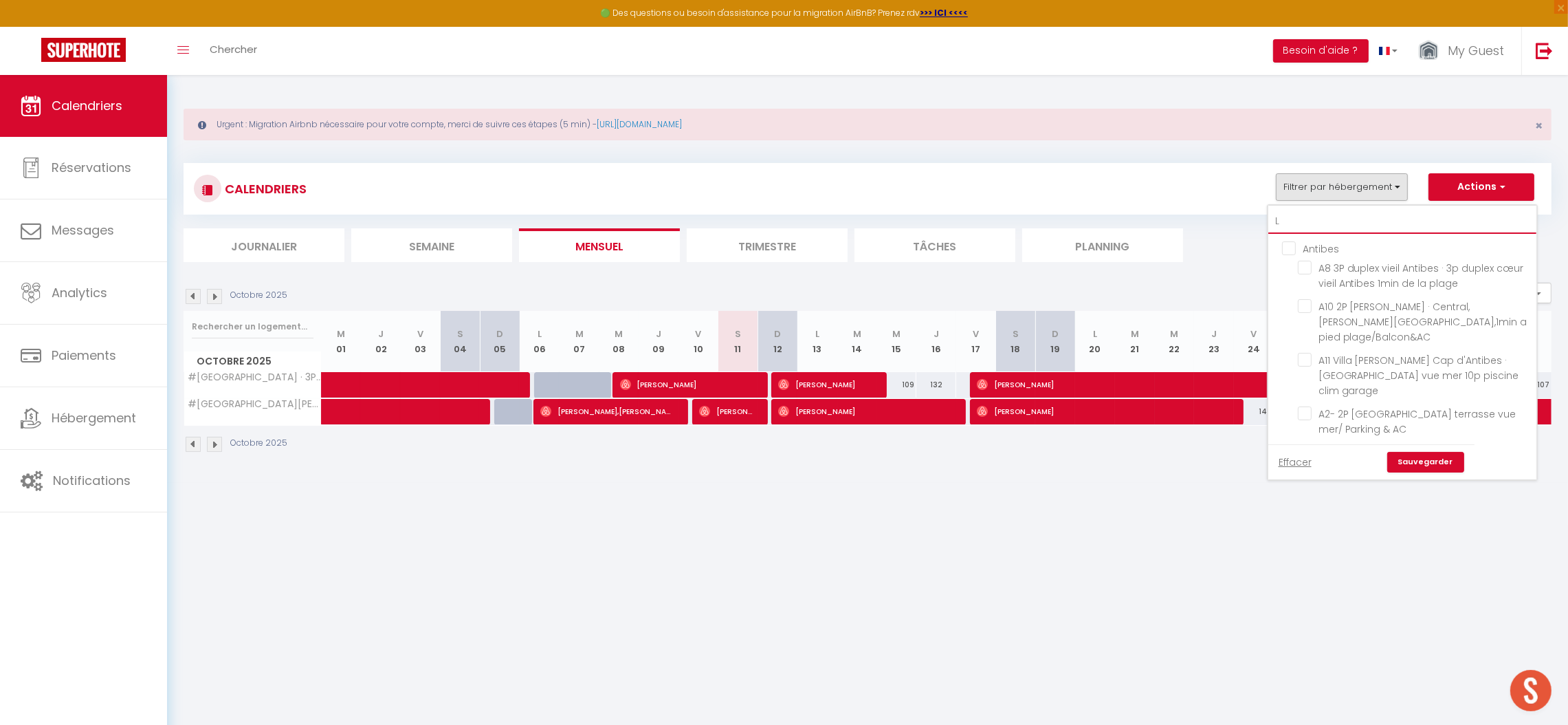
checkbox input "false"
checkbox input "true"
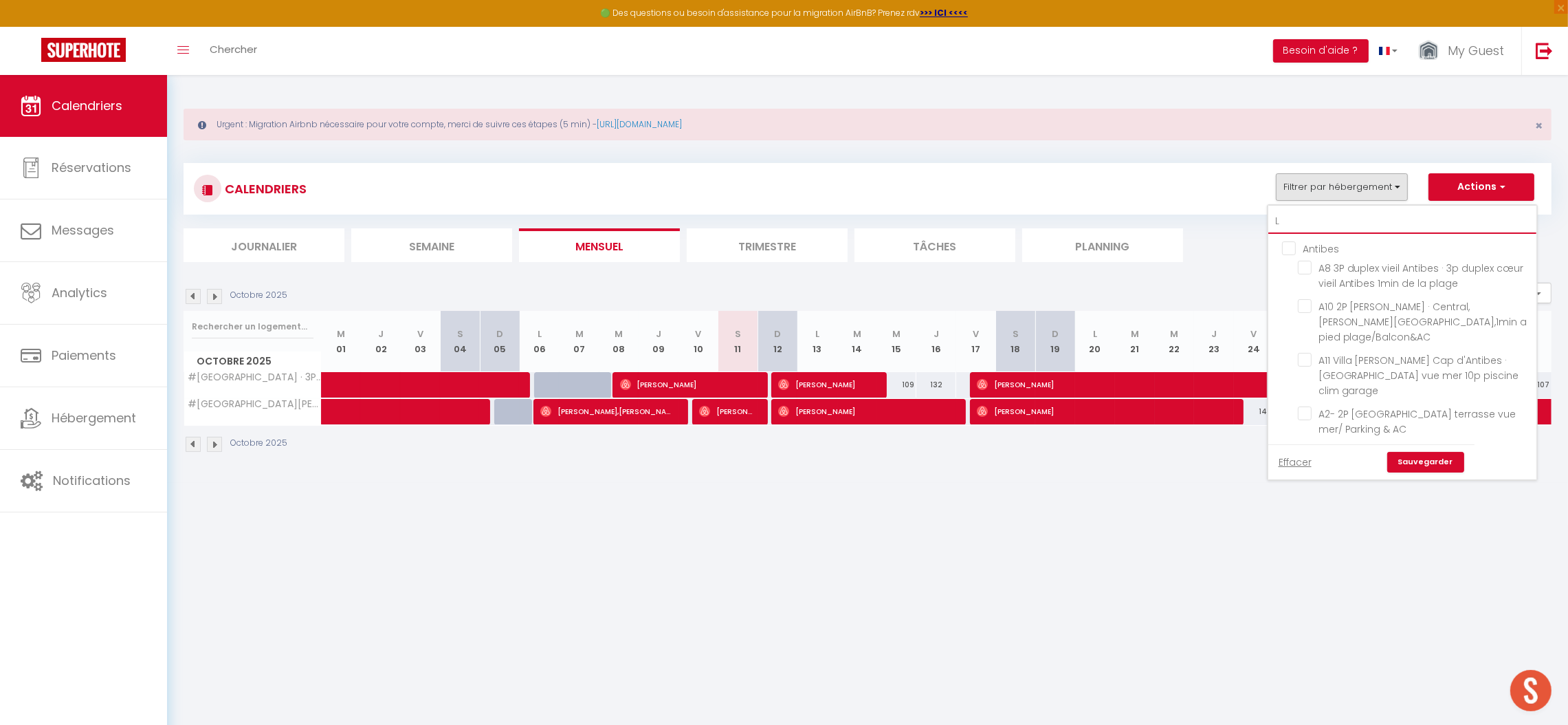
checkbox input "false"
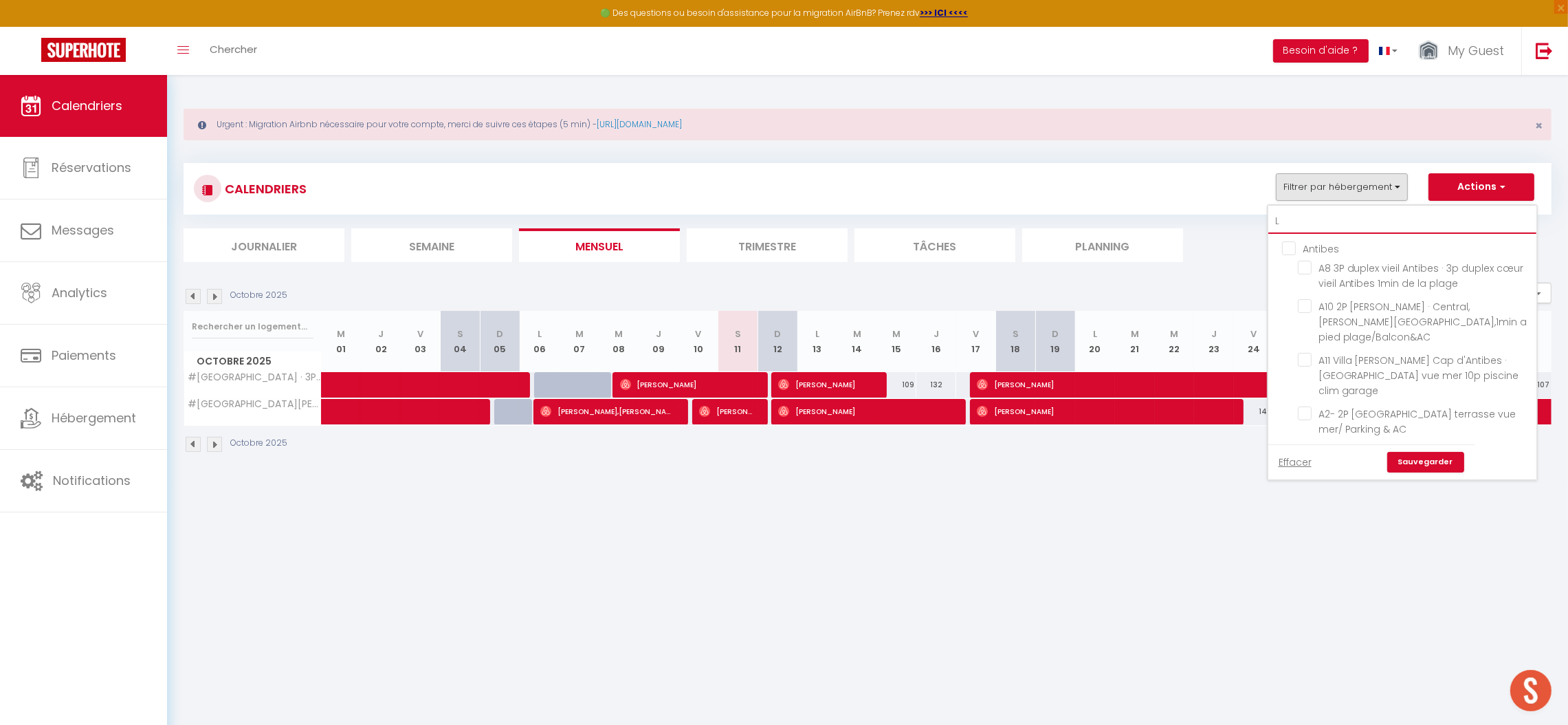
checkbox input "false"
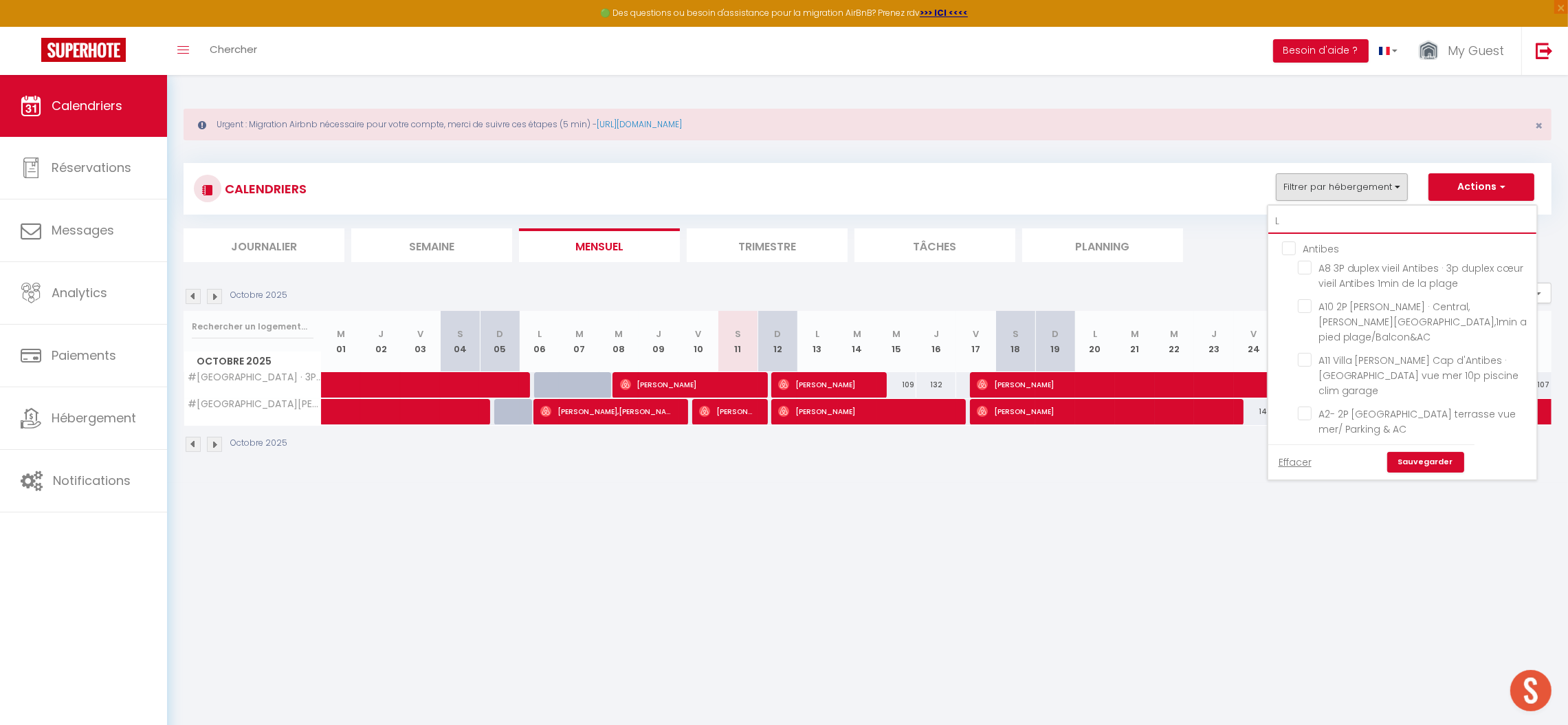
checkbox input "false"
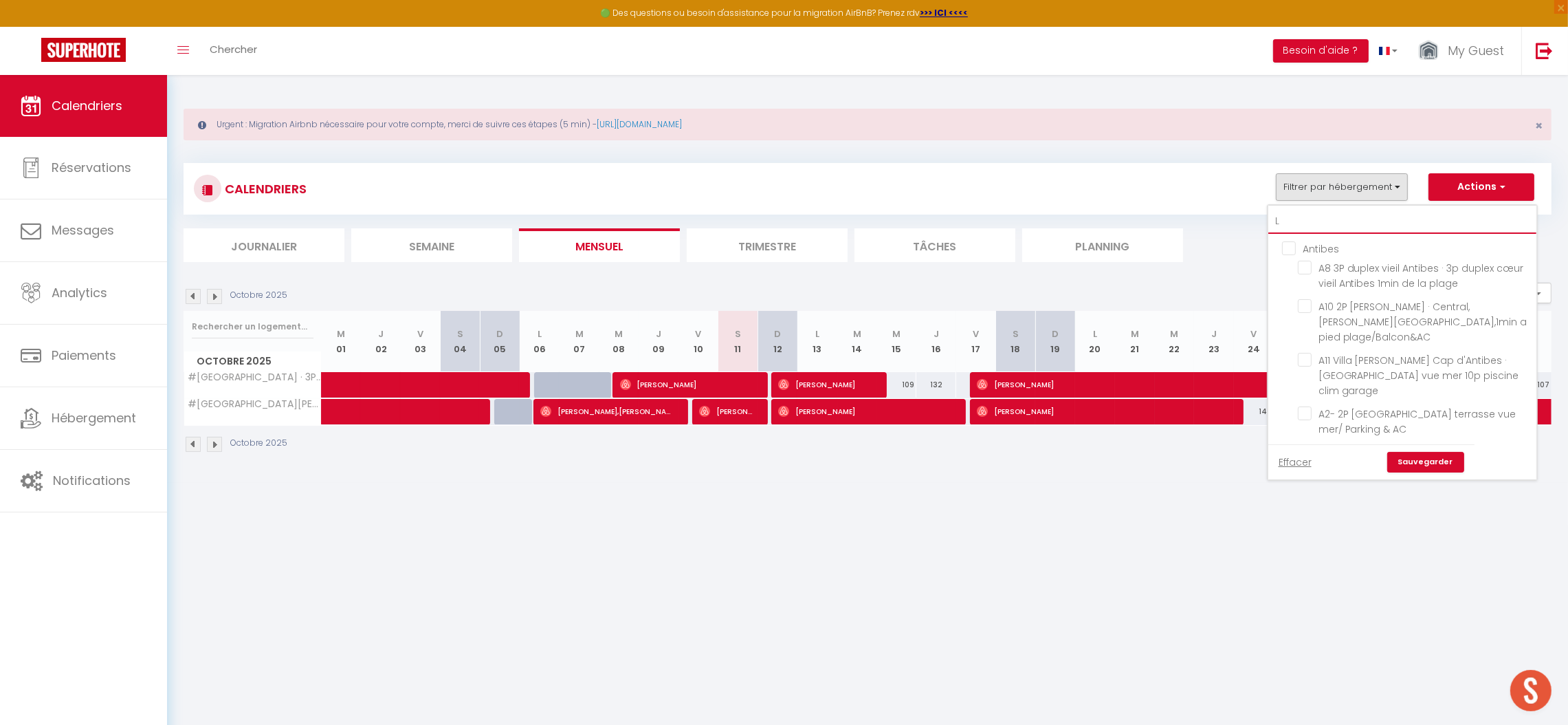
checkbox input "false"
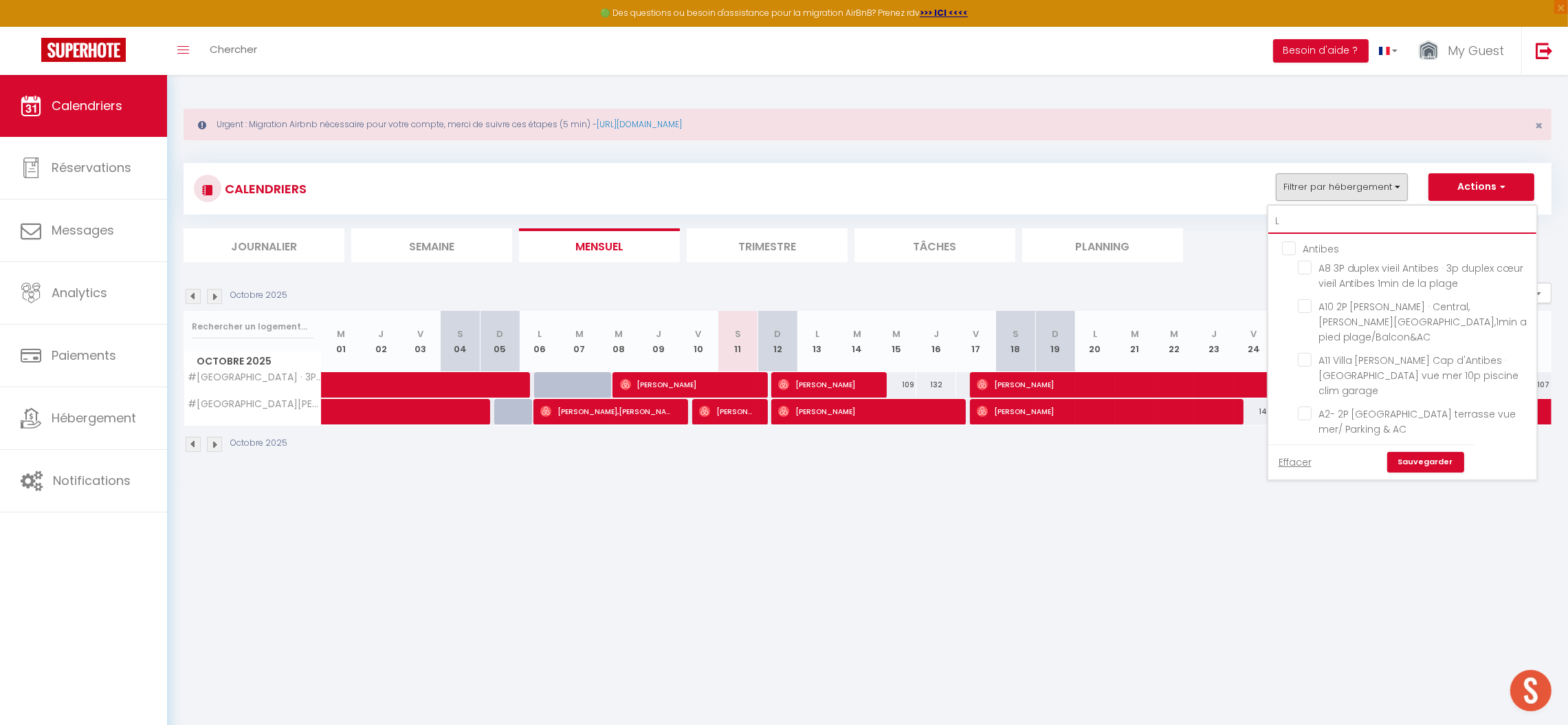
checkbox input "false"
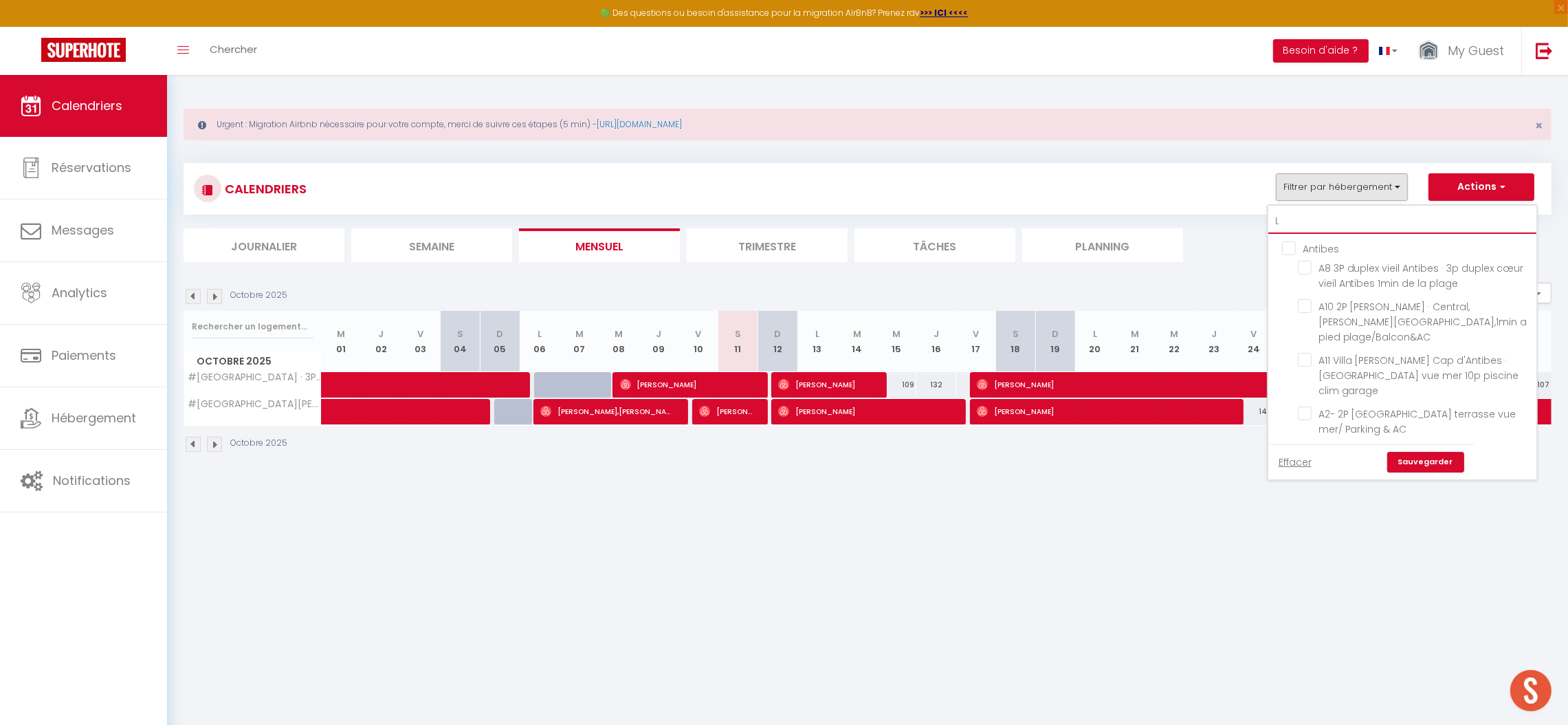
checkbox input "false"
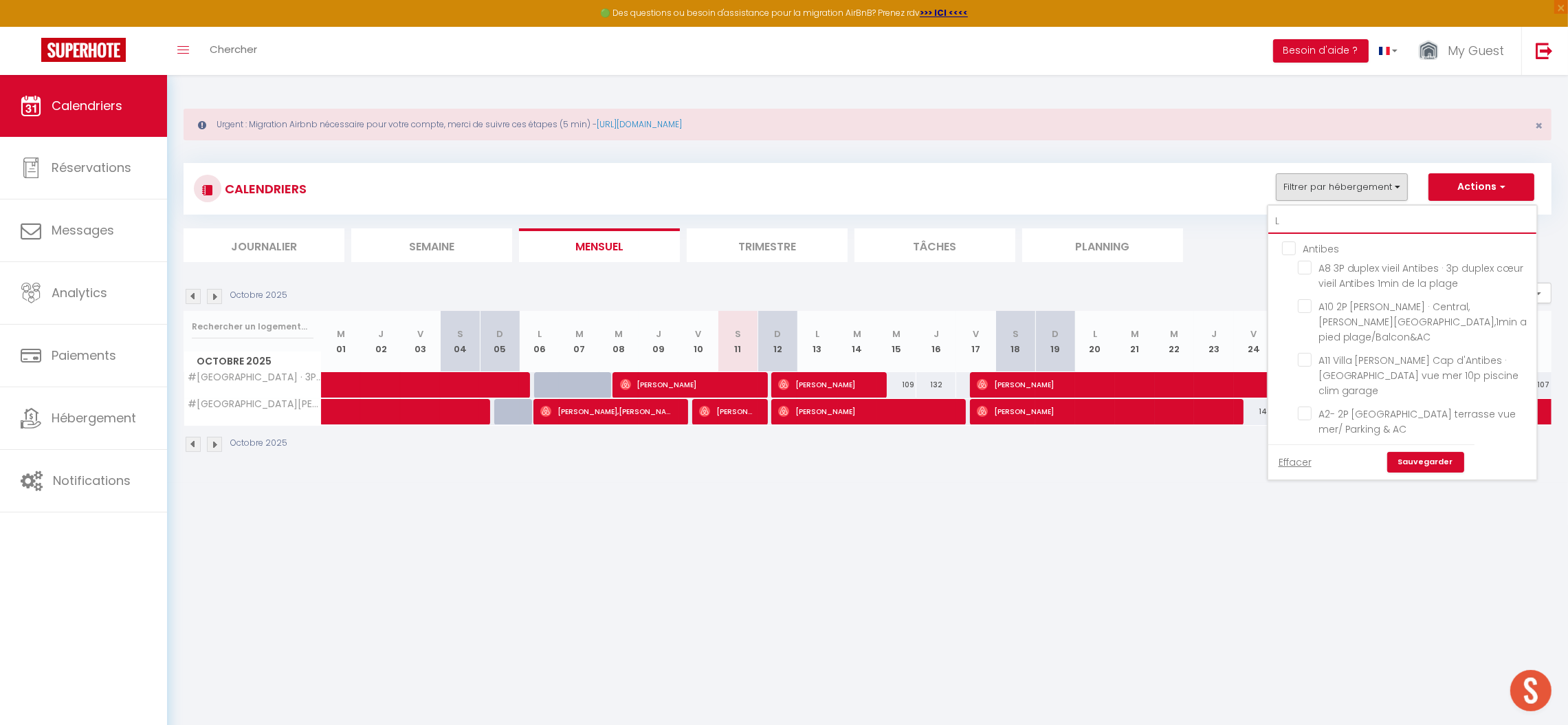
checkbox input "false"
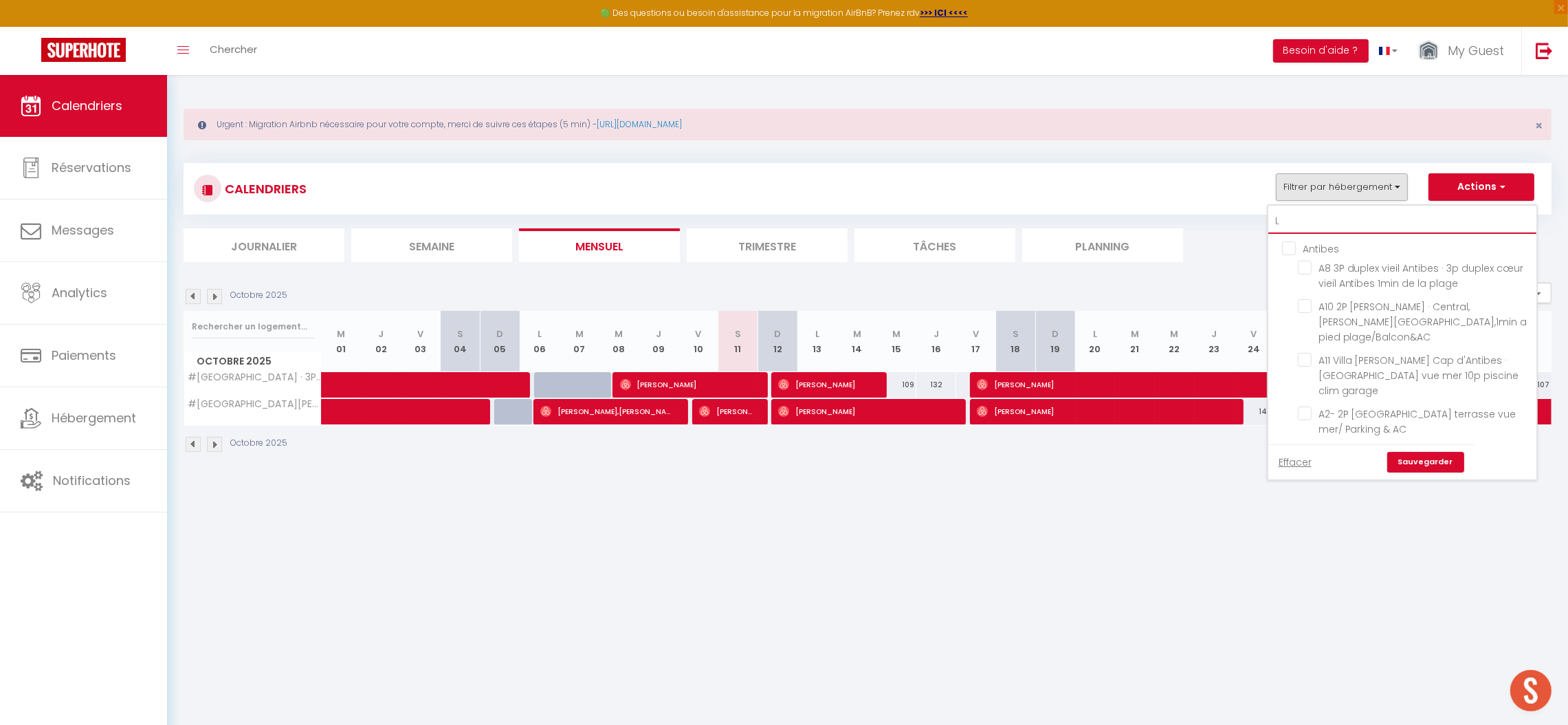
checkbox input "false"
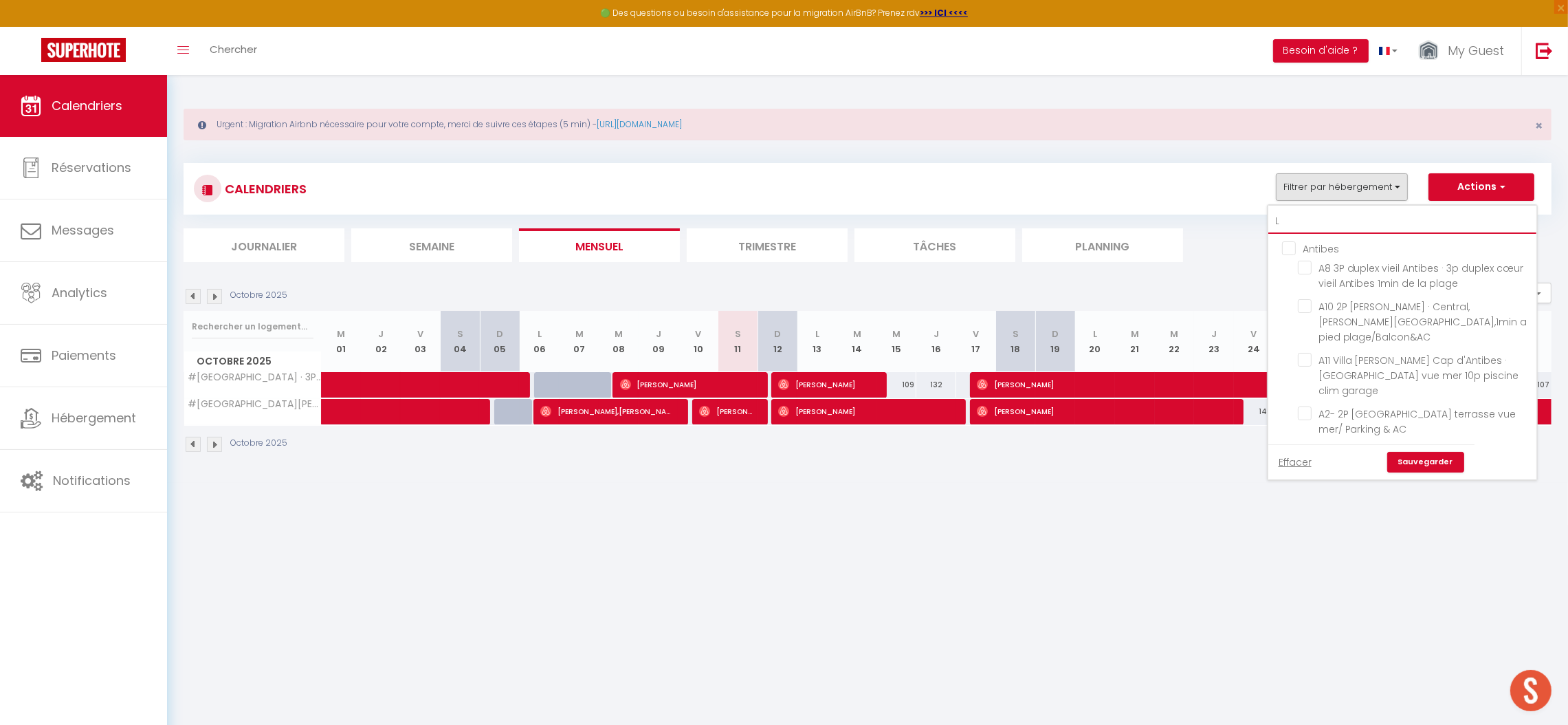
checkbox input "false"
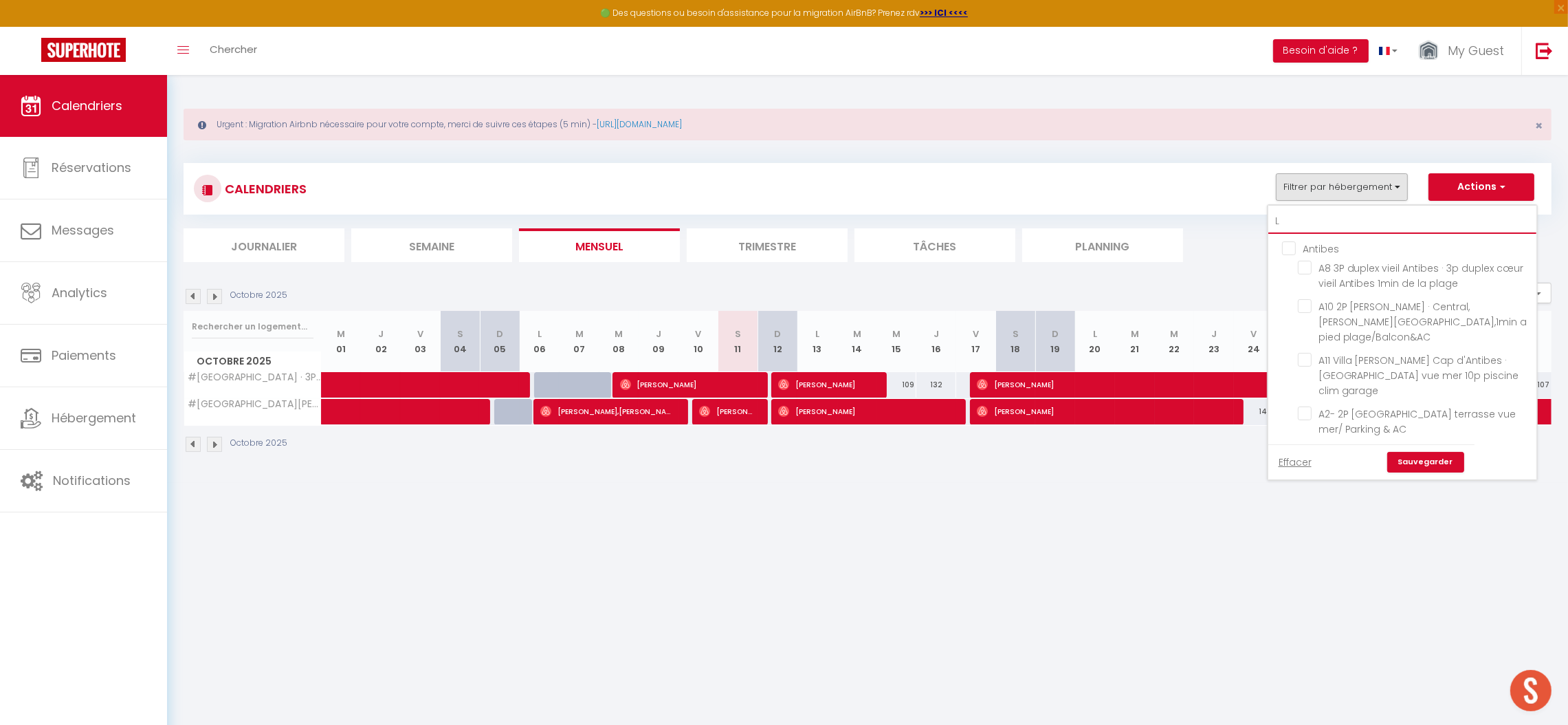
checkbox input "false"
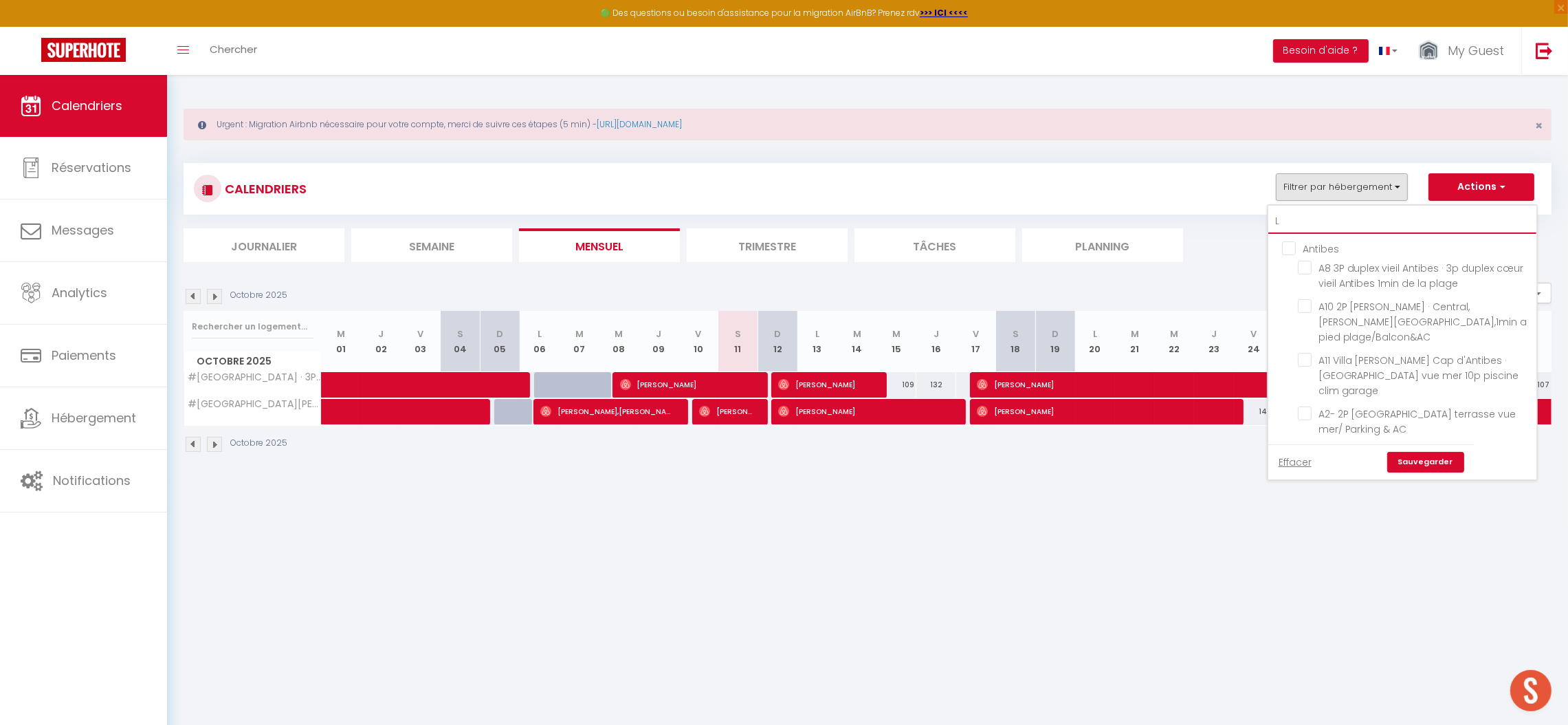
checkbox input "false"
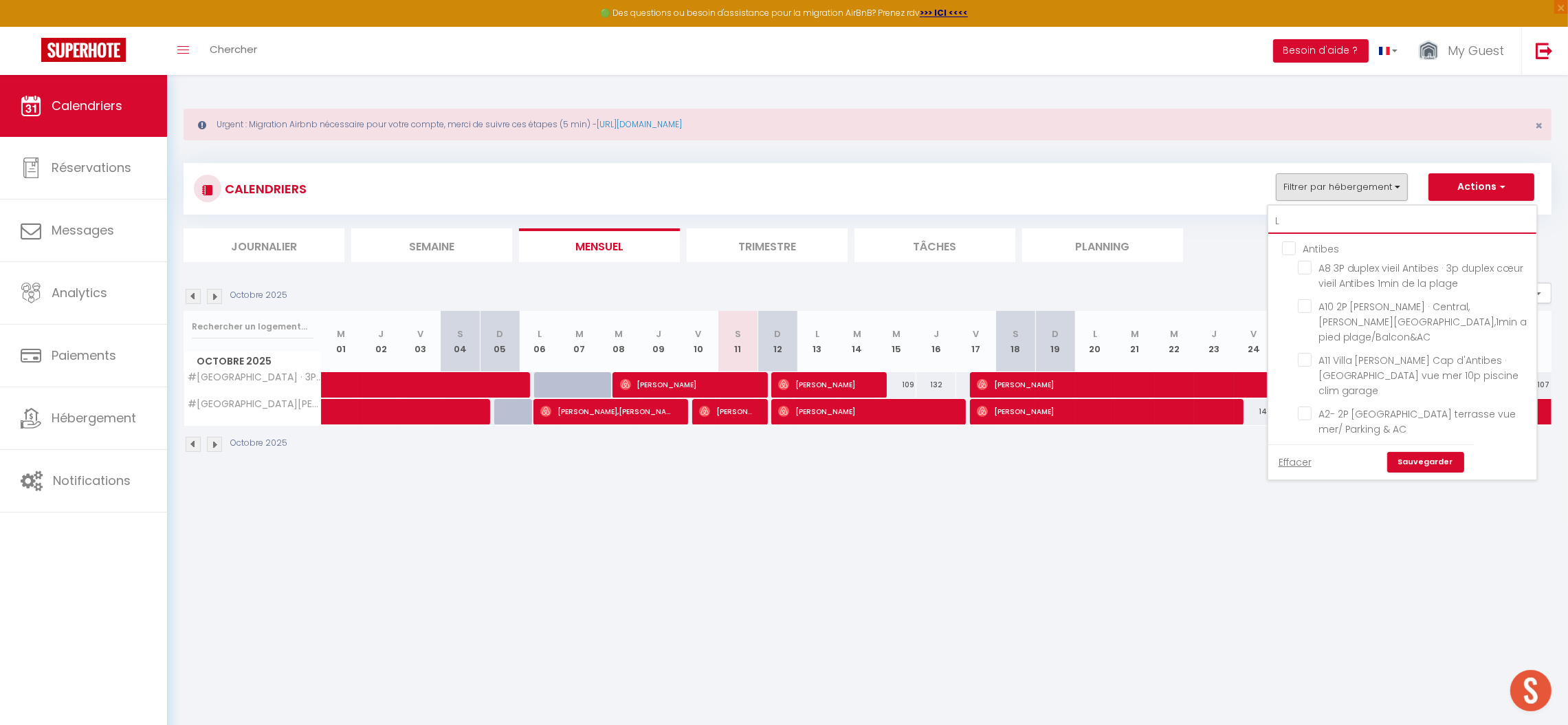
checkbox input "false"
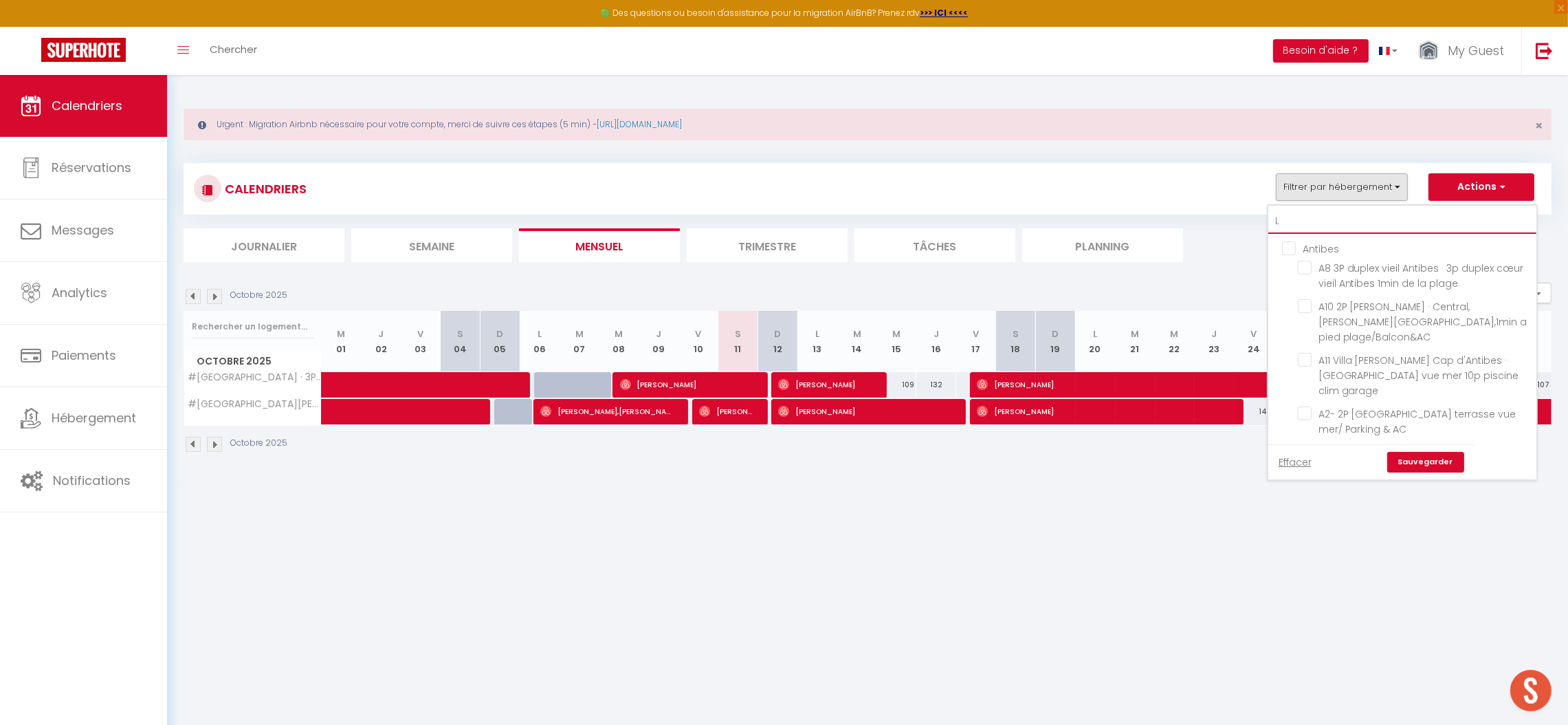
checkbox input "false"
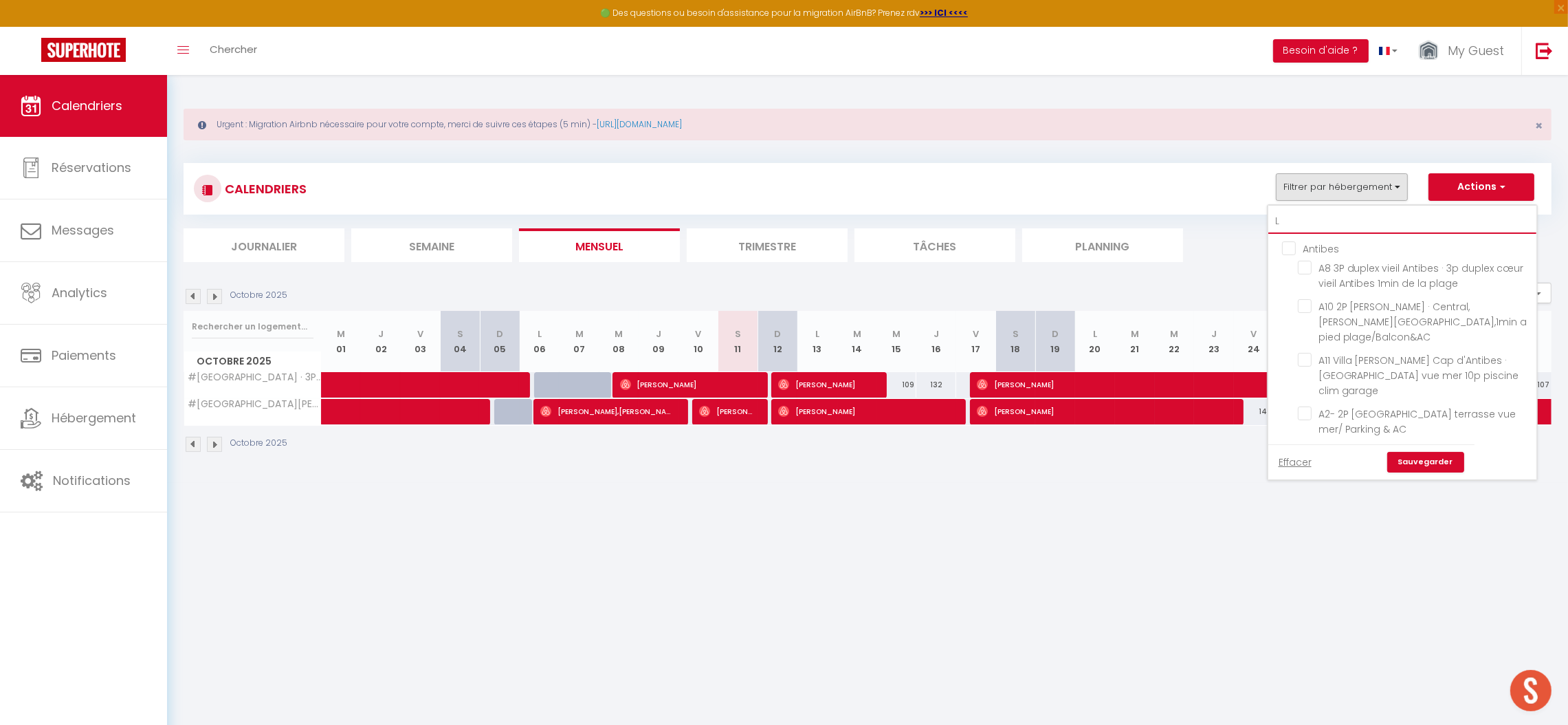
checkbox input "false"
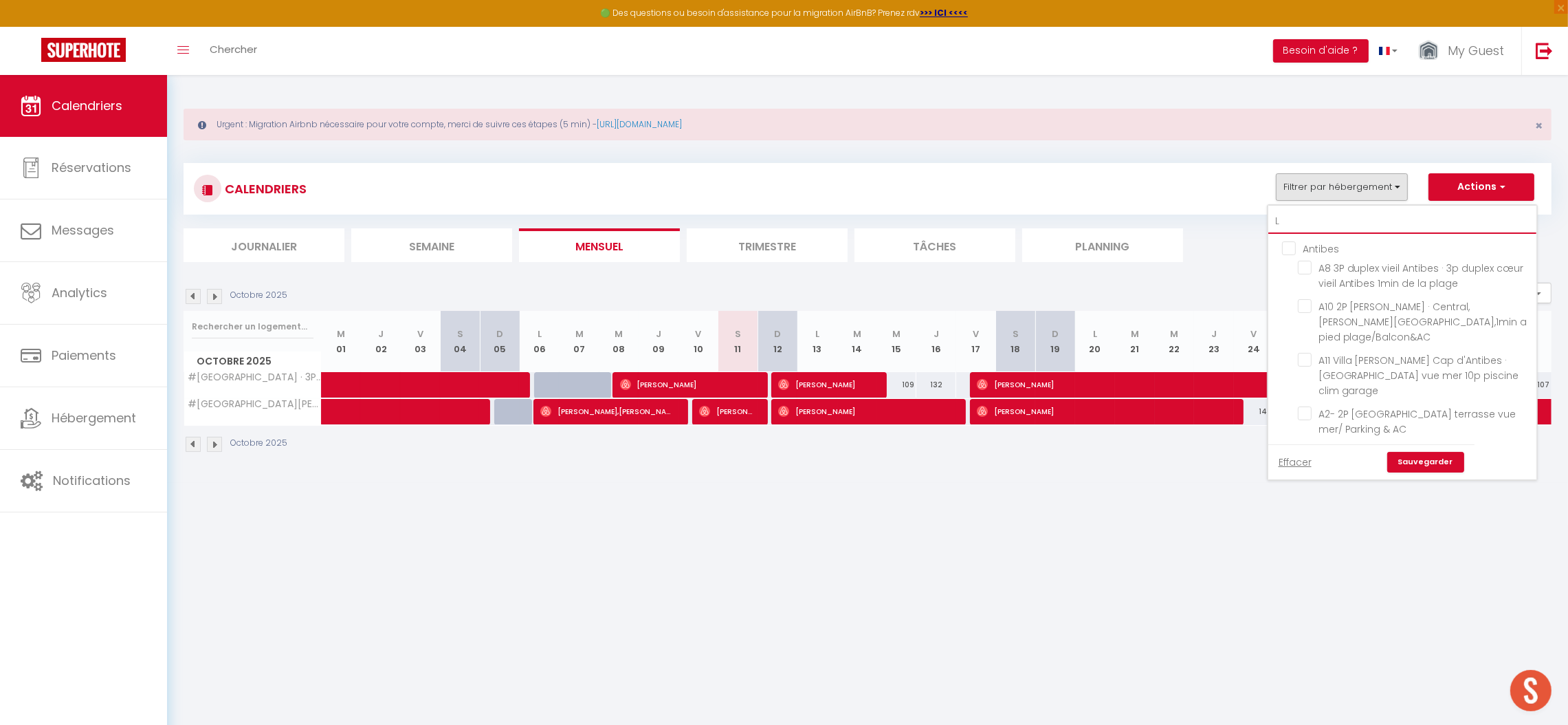
checkbox input "false"
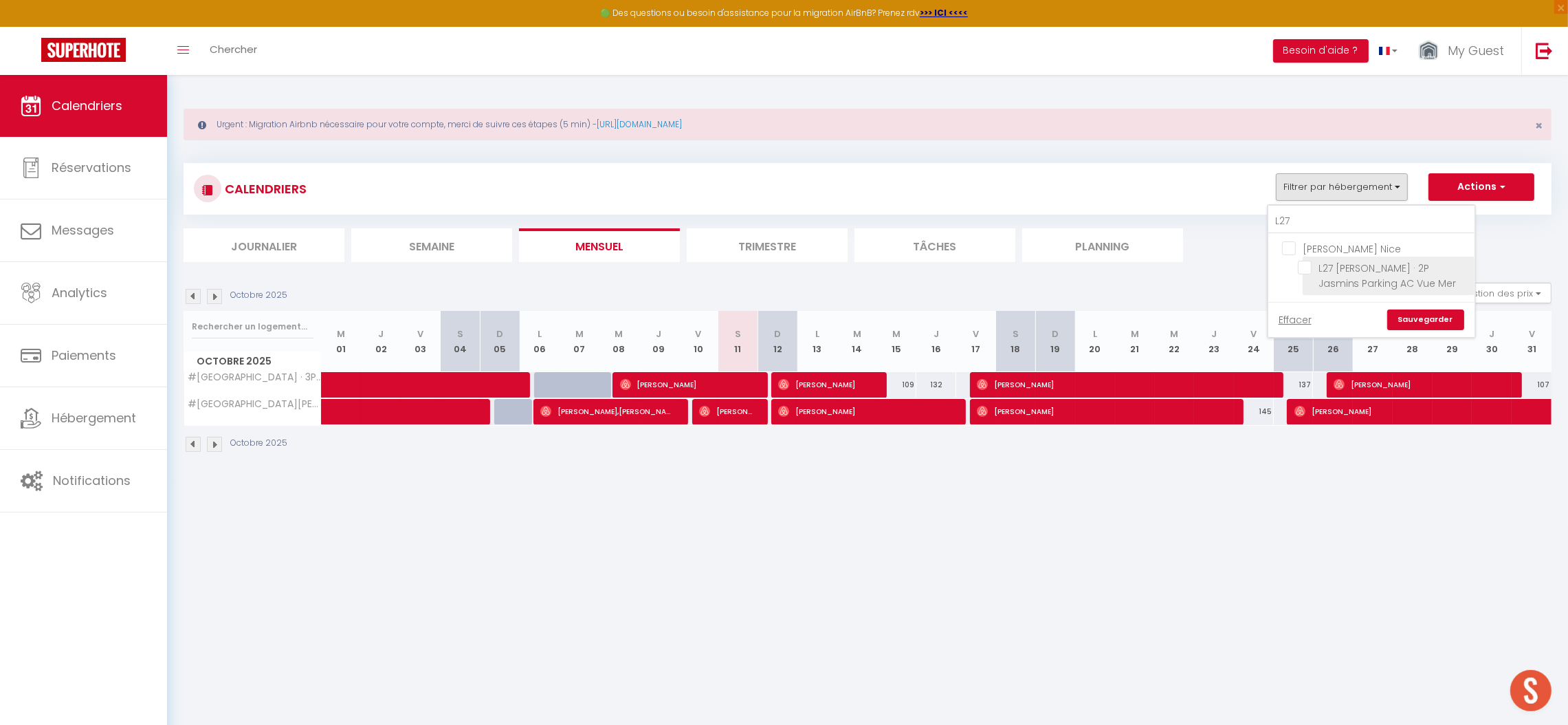
click at [1372, 266] on input "L27 [PERSON_NAME] · 2P Jasmins Parking AC Vue Mer" at bounding box center [1383, 267] width 172 height 14
click at [1410, 320] on link "Sauvegarder" at bounding box center [1426, 320] width 77 height 21
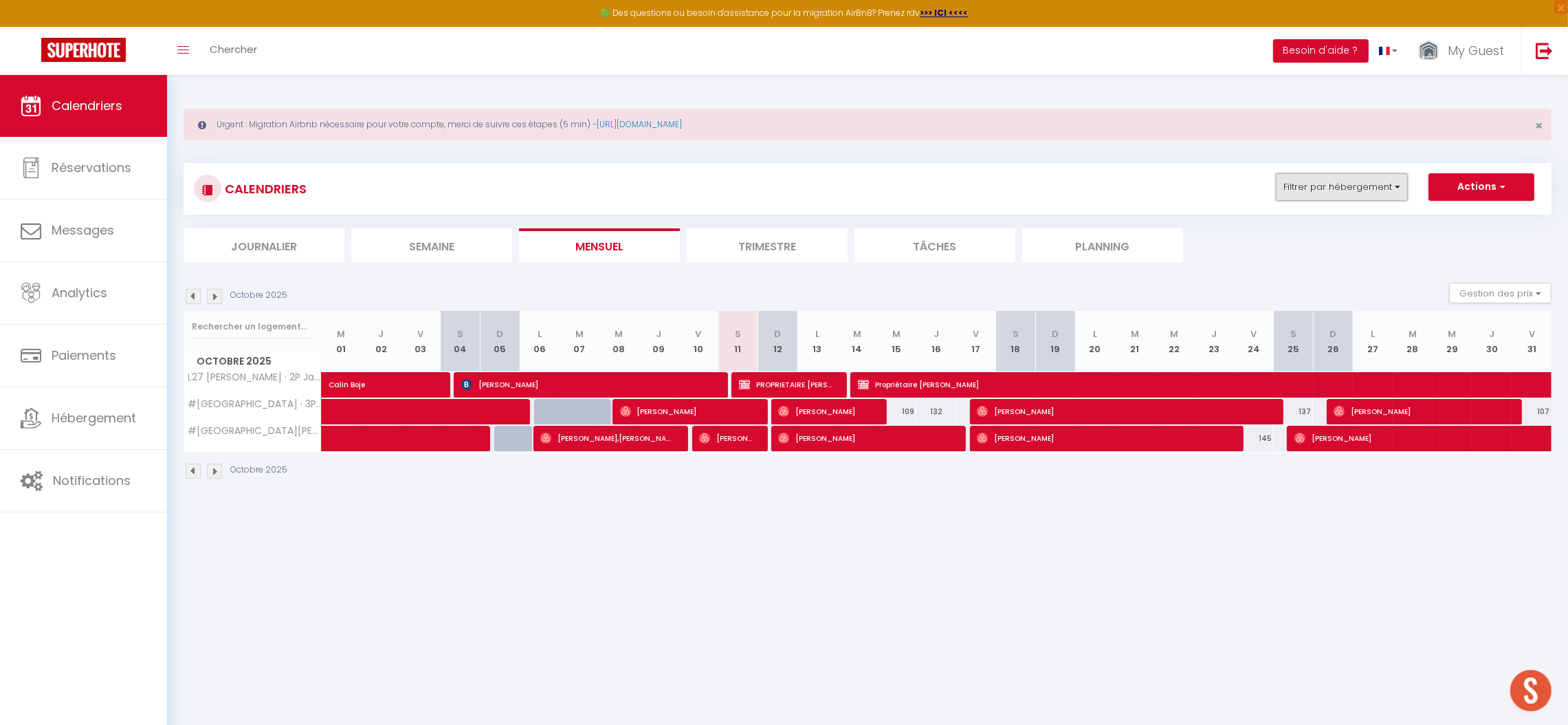
click at [1302, 183] on button "Filtrer par hébergement" at bounding box center [1342, 187] width 132 height 28
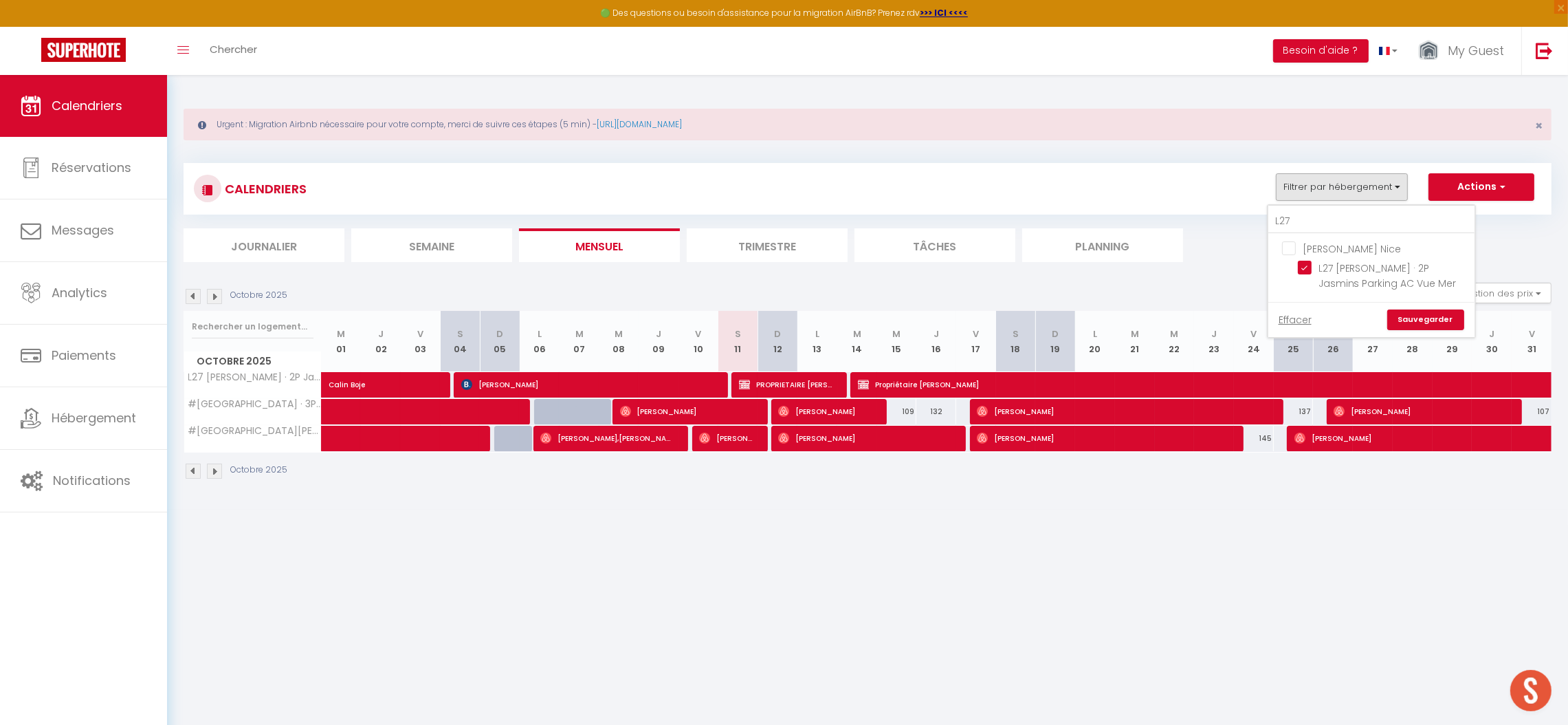
drag, startPoint x: 1308, startPoint y: 263, endPoint x: 1294, endPoint y: 208, distance: 56.8
click at [1307, 263] on input "L27 [PERSON_NAME] · 2P Jasmins Parking AC Vue Mer" at bounding box center [1383, 267] width 172 height 14
click at [1302, 217] on input "L27" at bounding box center [1372, 221] width 206 height 25
click at [1392, 268] on input "#21 Suite Menard · 2 Chambres balcons 10mins marche Mer & 5mins Gare" at bounding box center [1383, 267] width 172 height 14
click at [1439, 326] on link "Sauvegarder" at bounding box center [1426, 334] width 77 height 21
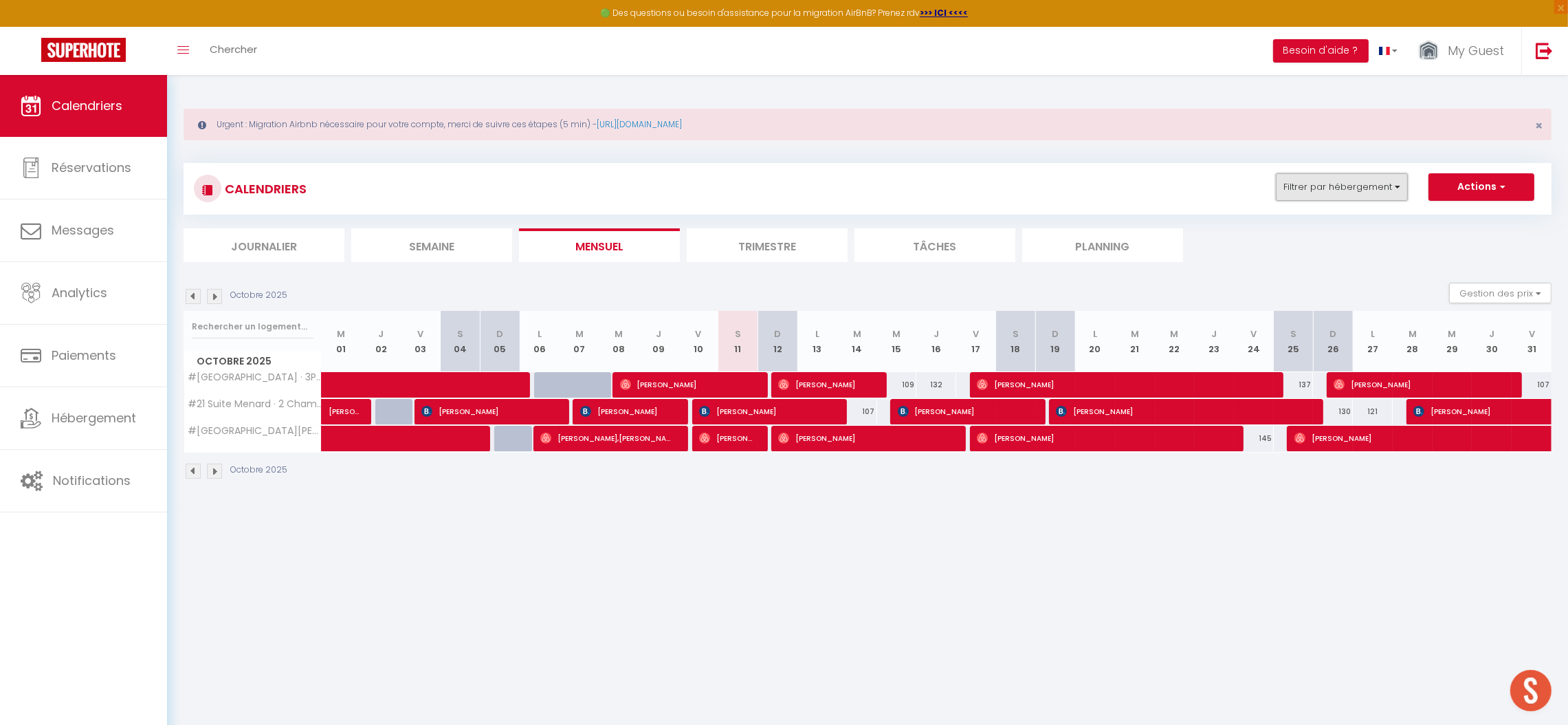
click at [1338, 180] on button "Filtrer par hébergement" at bounding box center [1342, 187] width 132 height 28
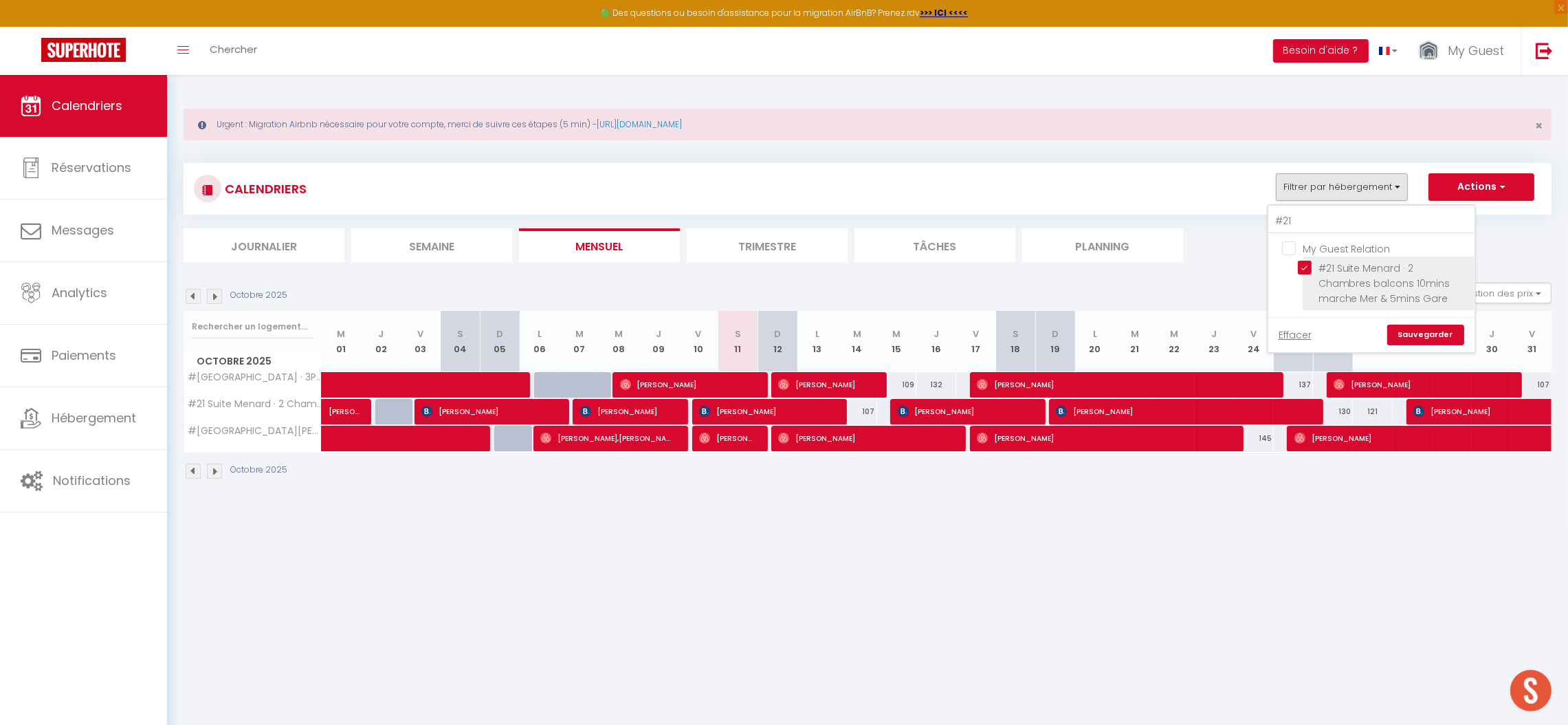
click at [1321, 266] on input "#21 Suite Menard · 2 Chambres balcons 10mins marche Mer & 5mins Gare" at bounding box center [1383, 267] width 172 height 14
click at [1315, 220] on input "#21" at bounding box center [1372, 221] width 206 height 25
click at [1344, 267] on input "L39 Lorthiois · Suite Promenade des Anglais, Vue Mer/Terrasse&WIFI" at bounding box center [1383, 267] width 172 height 14
click at [1417, 325] on link "Sauvegarder" at bounding box center [1426, 334] width 77 height 21
